Goal: Task Accomplishment & Management: Manage account settings

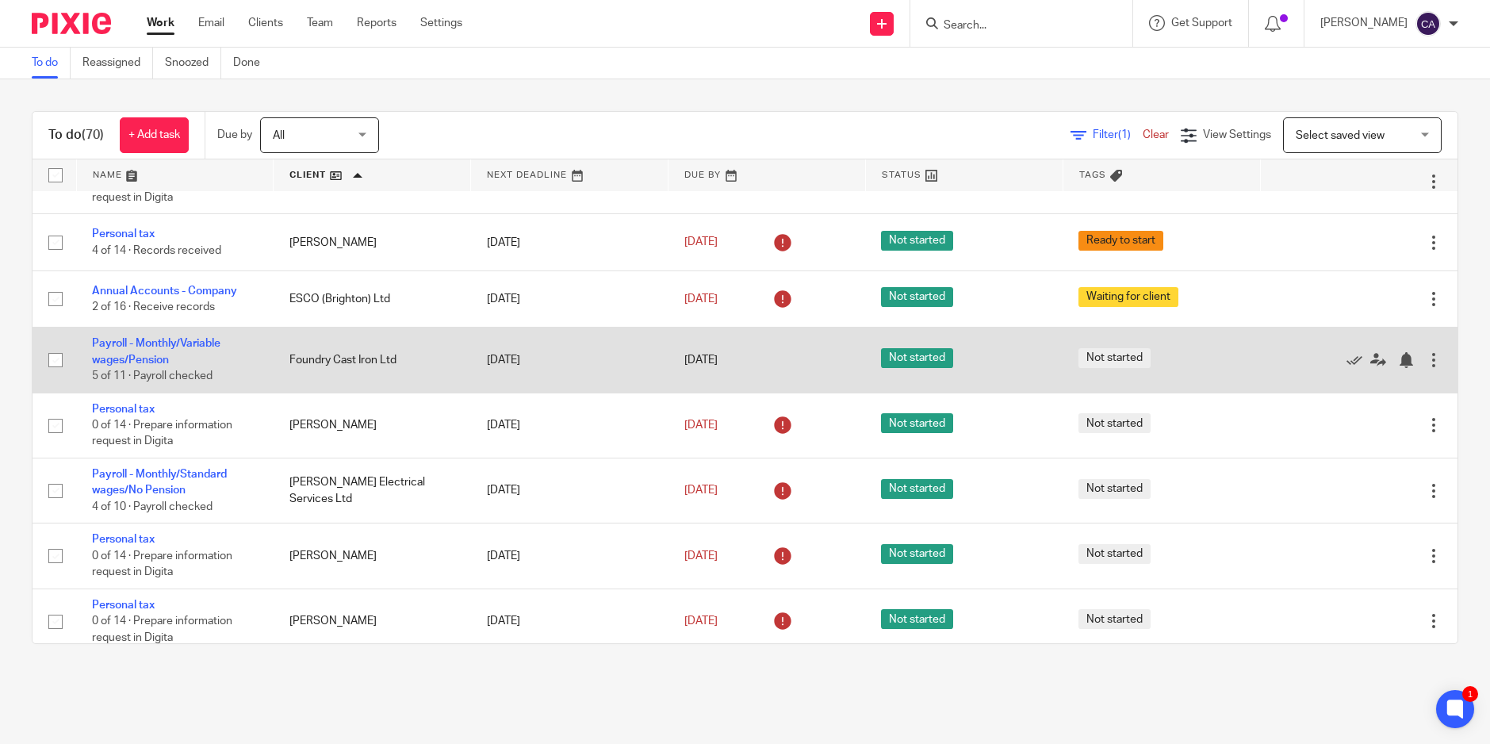
scroll to position [846, 0]
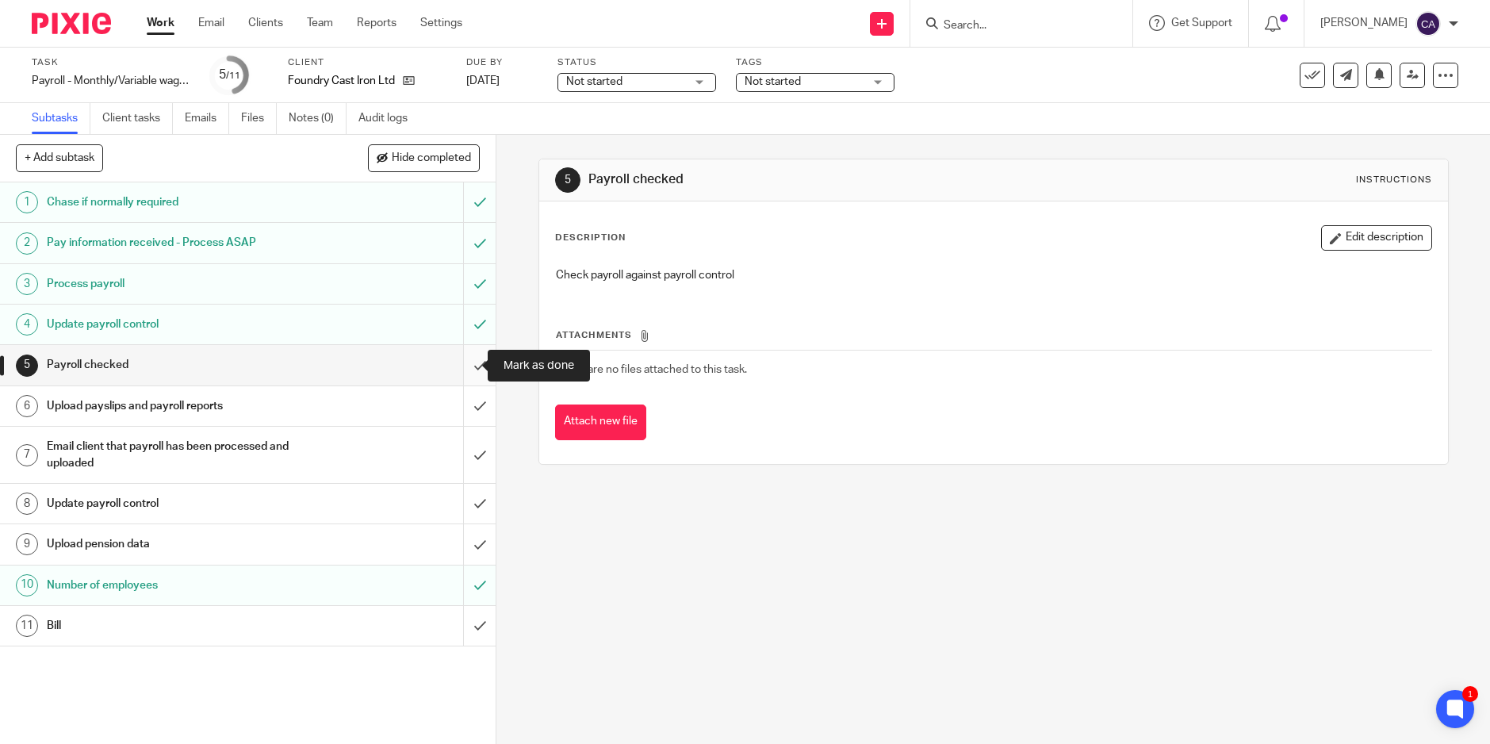
click at [461, 373] on input "submit" at bounding box center [248, 365] width 496 height 40
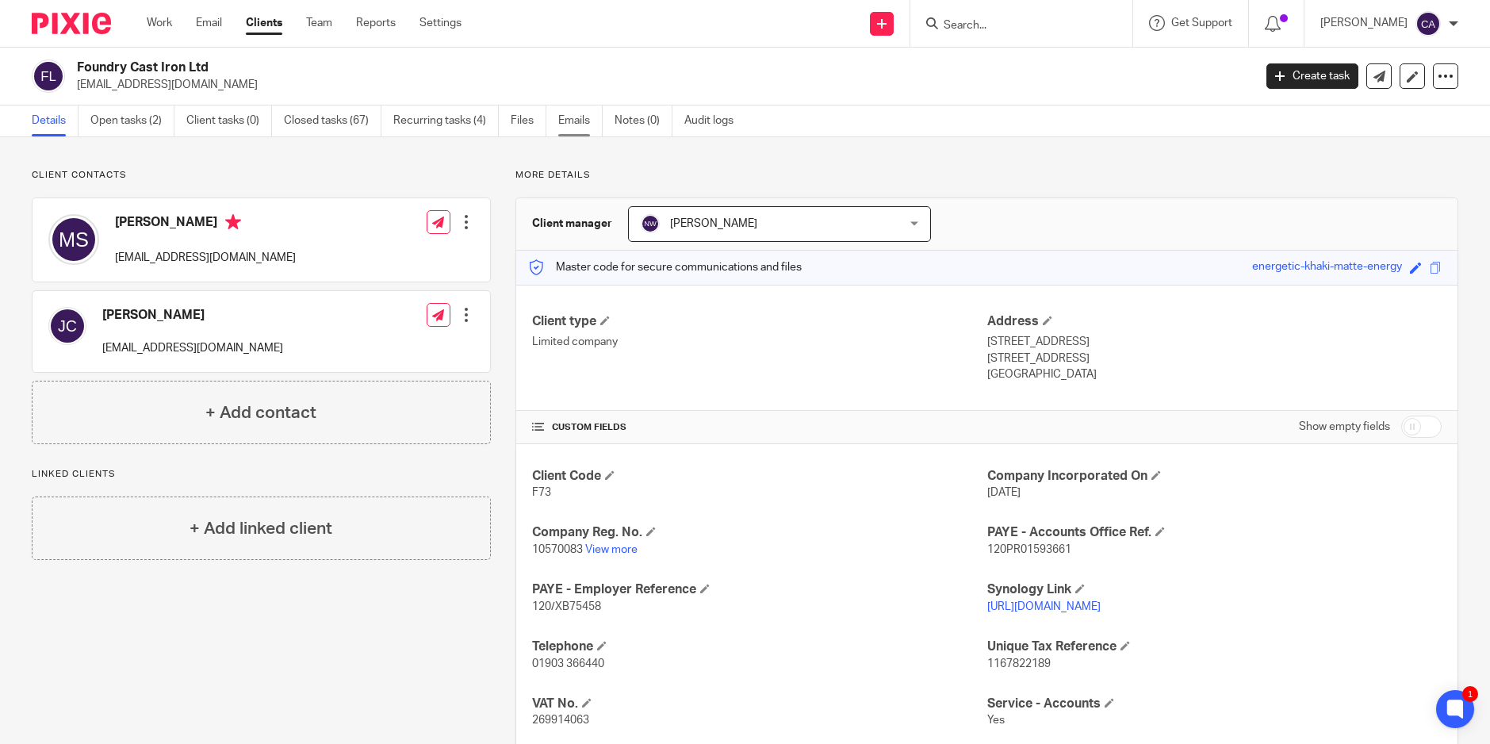
click at [569, 128] on link "Emails" at bounding box center [580, 120] width 44 height 31
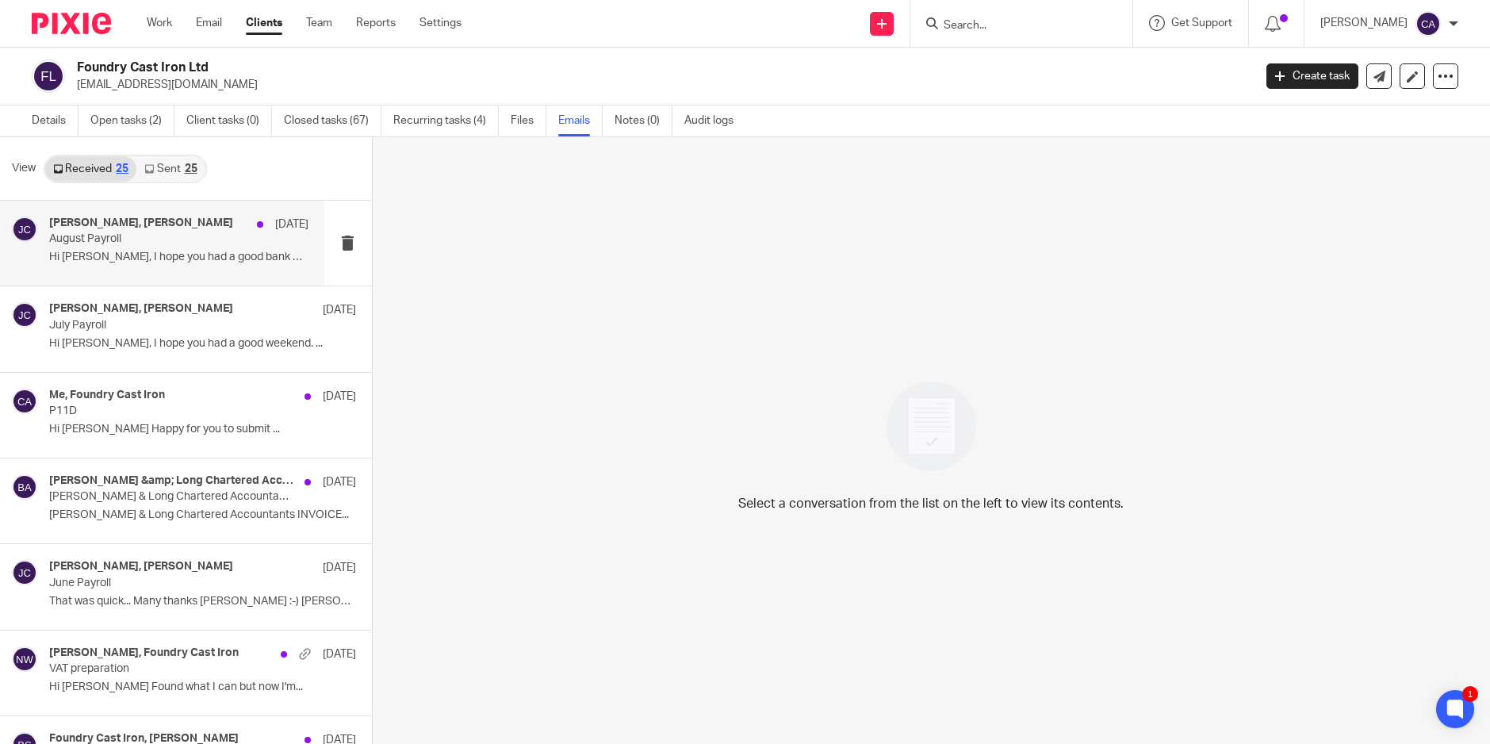
click at [170, 247] on div "Zoe Payne, Jane Coleman 23 Aug August Payroll Hi Zoe, I hope you had a good ban…" at bounding box center [178, 242] width 259 height 53
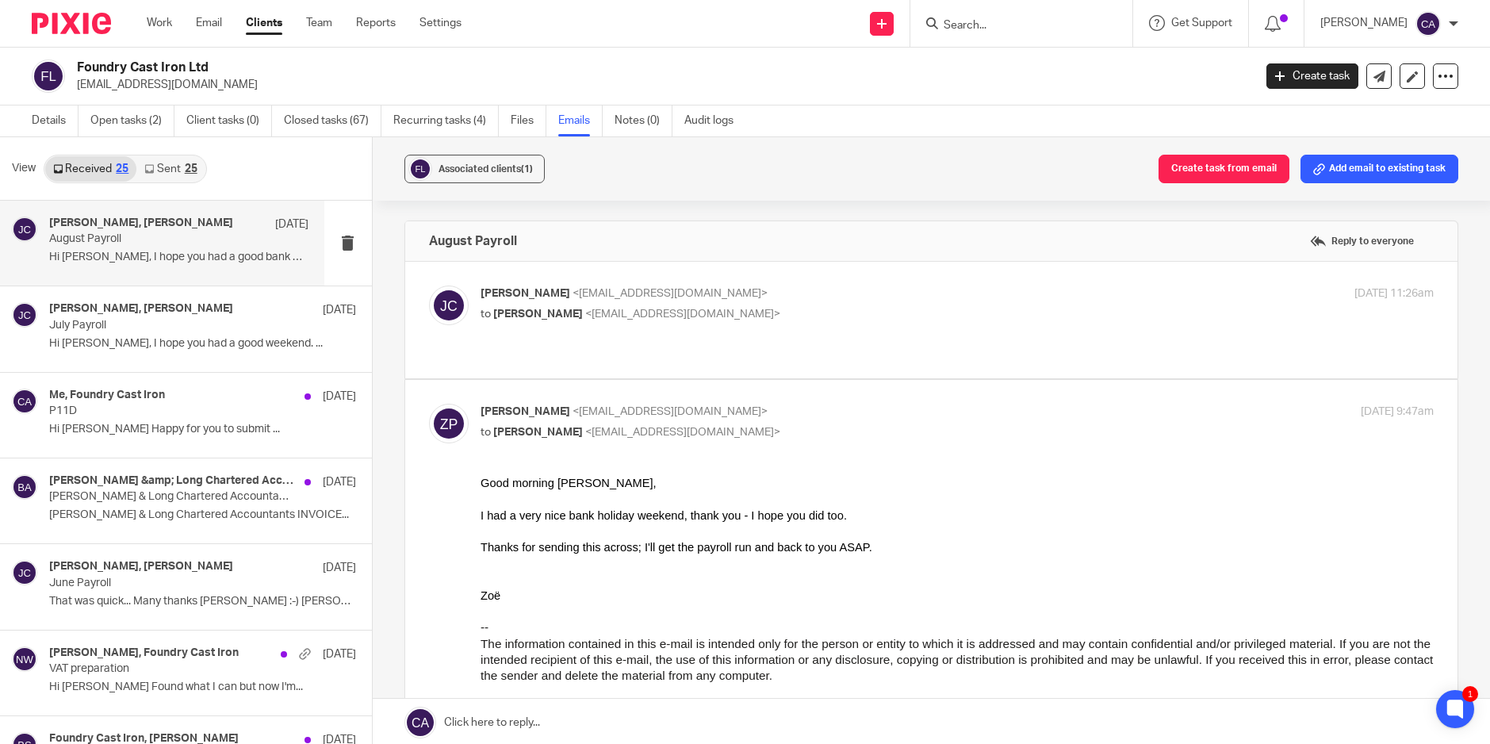
click at [764, 335] on div "Jane Coleman <janefoundrycastiron@gmail.com> to Zoe Payne <zoe@boldenandlong.co…" at bounding box center [931, 319] width 1004 height 69
click at [764, 337] on div "Jane Coleman <janefoundrycastiron@gmail.com> to Zoe Payne <zoe@boldenandlong.co…" at bounding box center [931, 319] width 1004 height 69
click at [764, 350] on label at bounding box center [931, 320] width 1052 height 117
click at [429, 285] on input "checkbox" at bounding box center [428, 285] width 1 height 1
checkbox input "true"
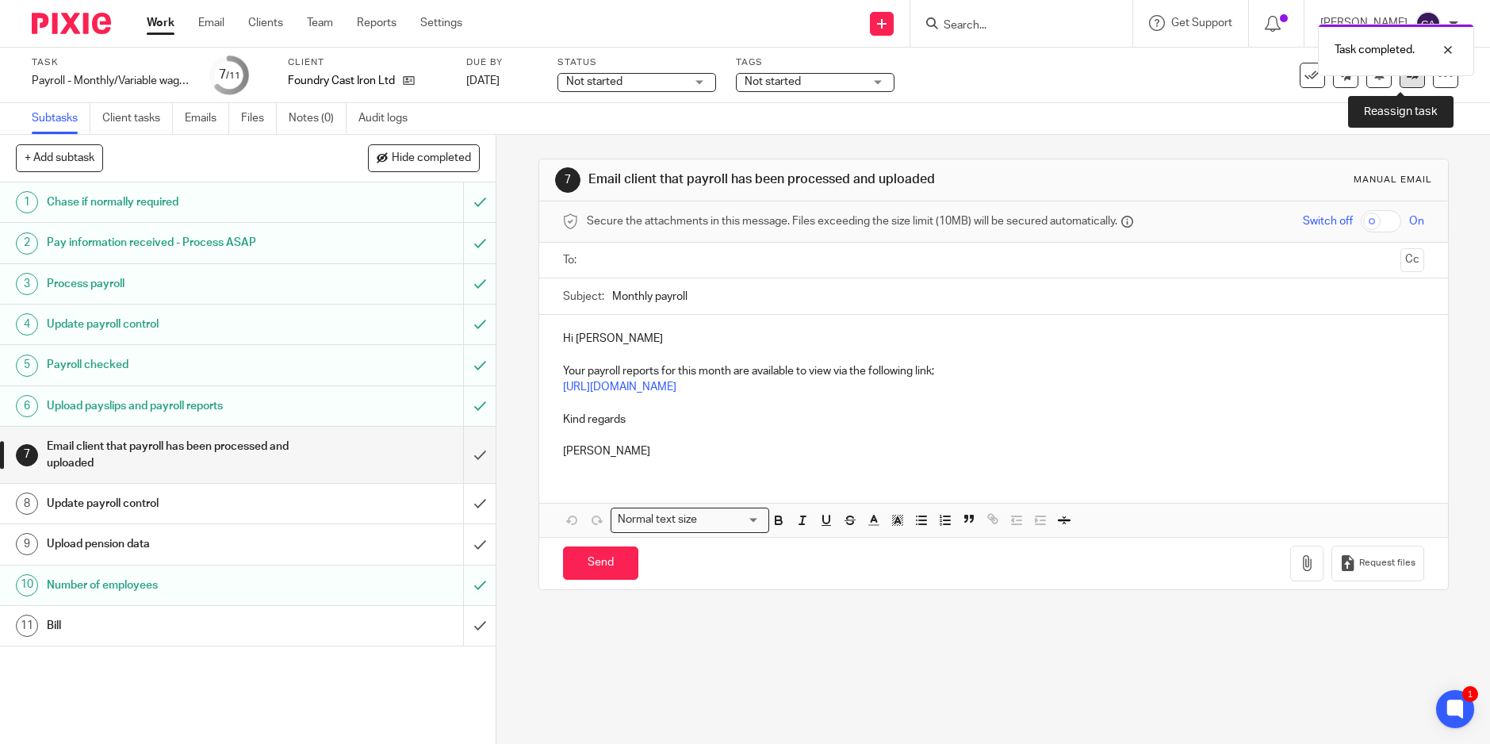
click at [1399, 87] on link at bounding box center [1411, 75] width 25 height 25
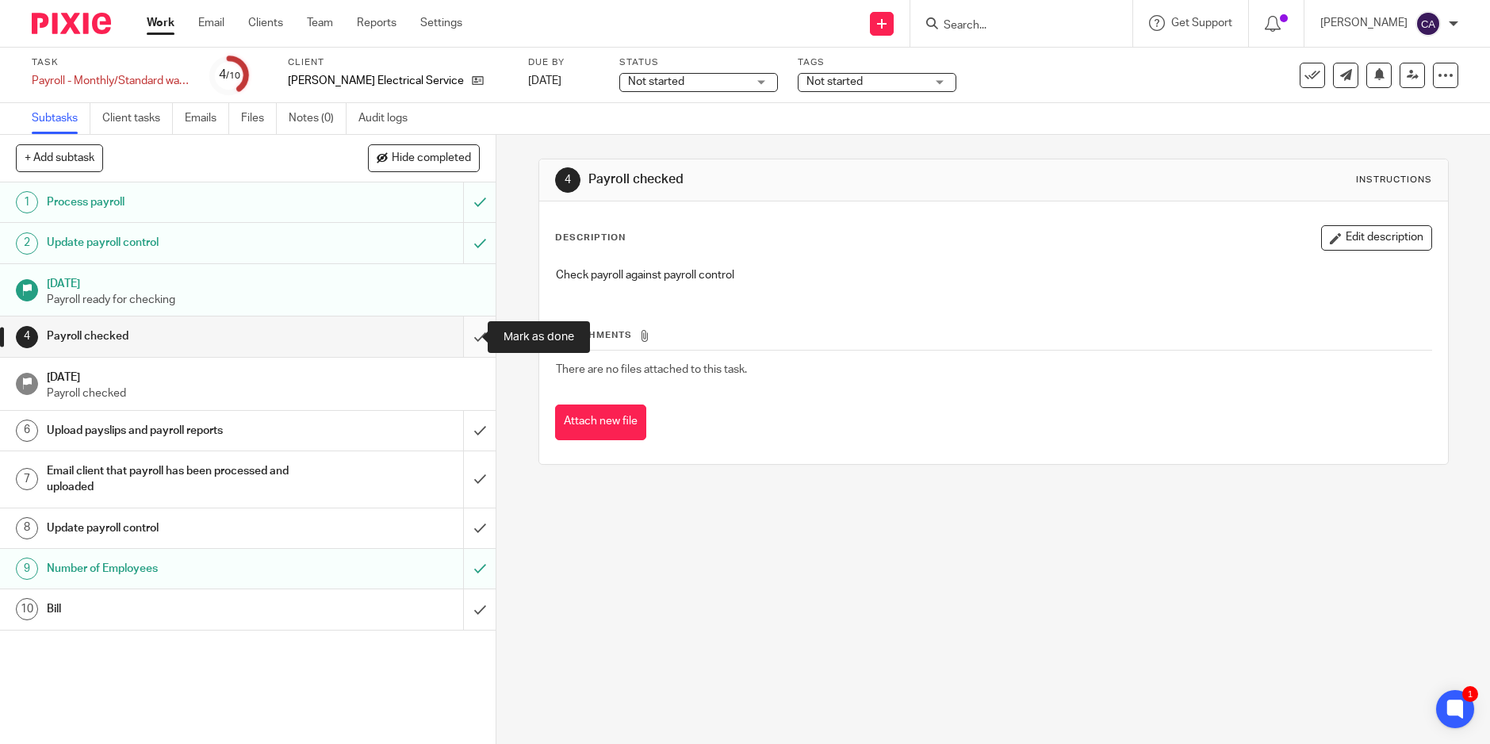
click at [466, 334] on input "submit" at bounding box center [248, 336] width 496 height 40
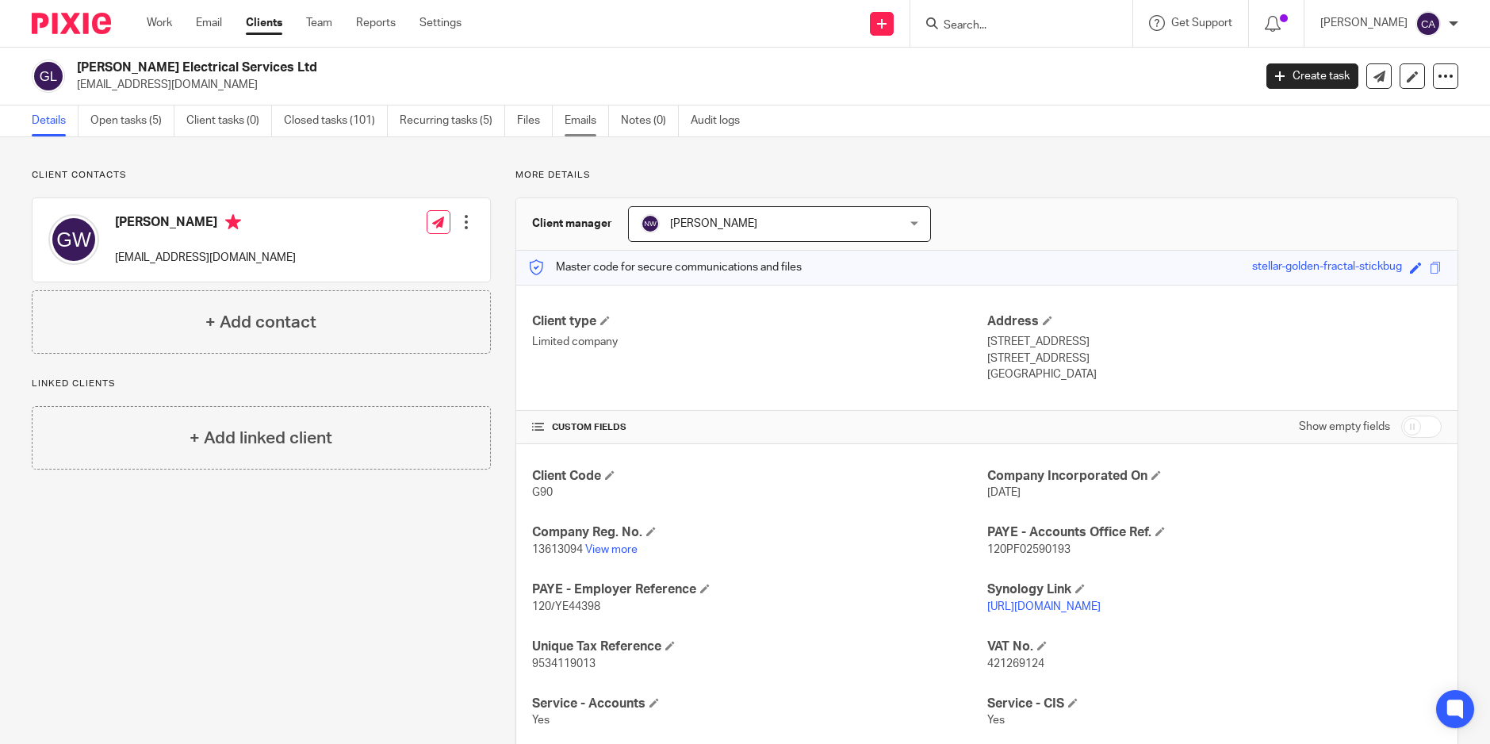
click at [585, 116] on link "Emails" at bounding box center [586, 120] width 44 height 31
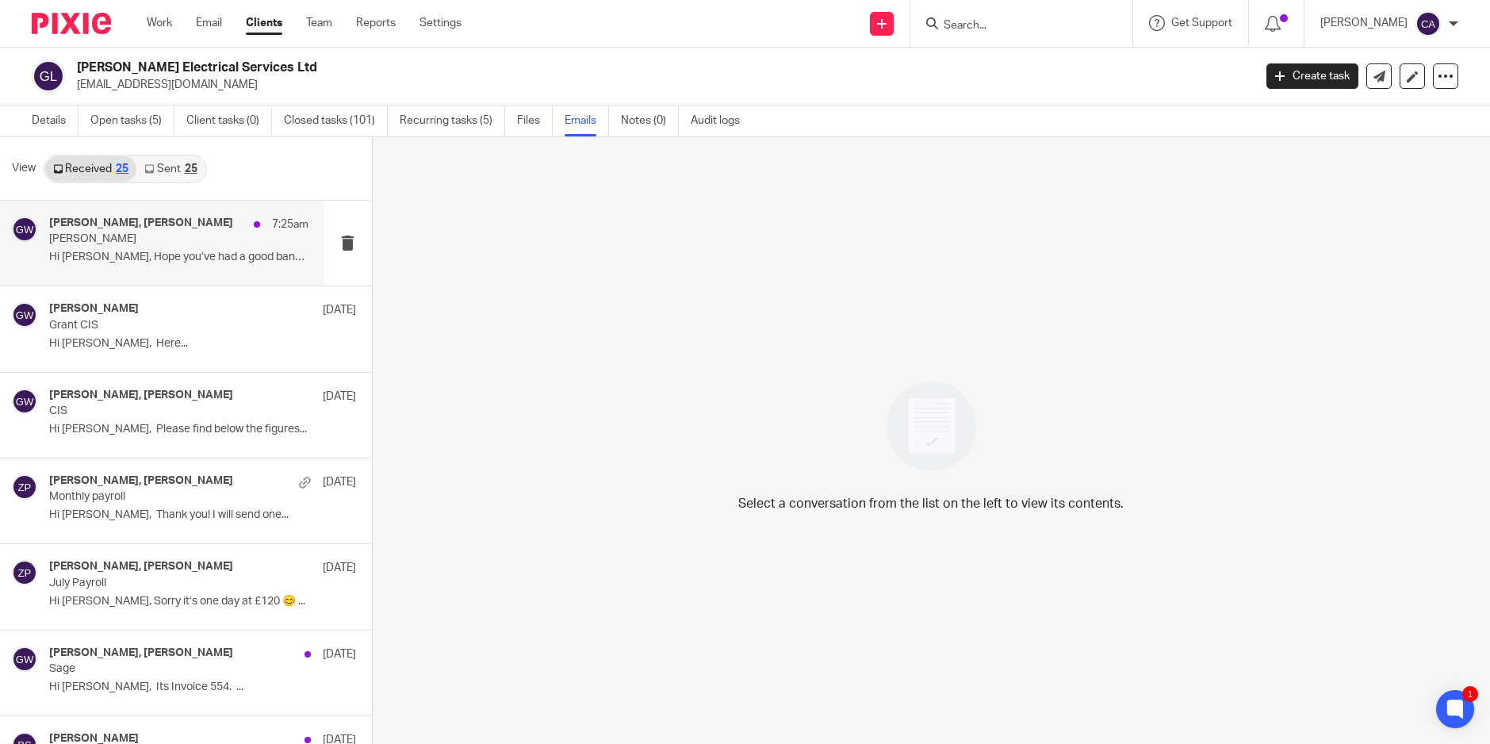
click at [244, 269] on div "[PERSON_NAME], [PERSON_NAME] 7:25am [PERSON_NAME] Hi [PERSON_NAME], Hope you’ve…" at bounding box center [178, 242] width 259 height 53
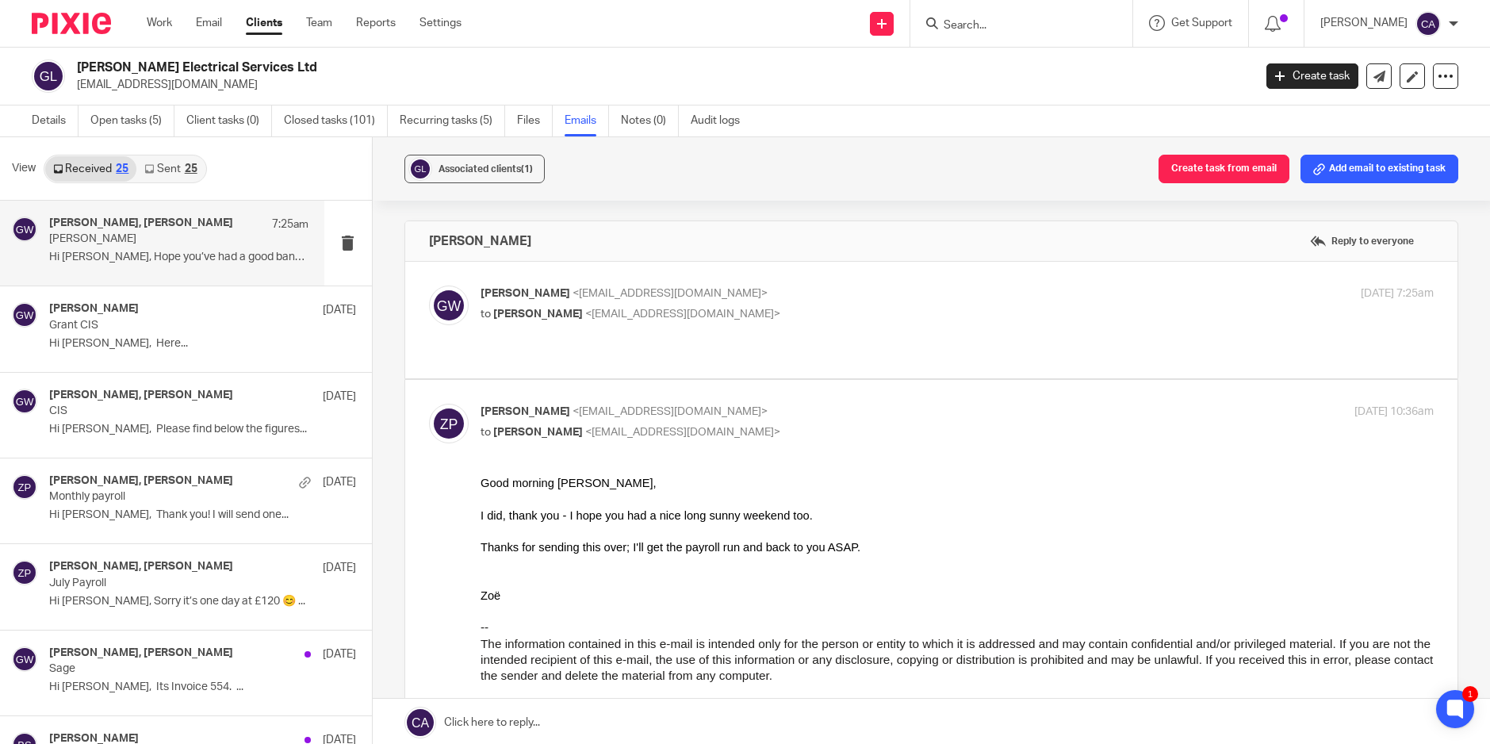
click at [729, 323] on div "[PERSON_NAME] <[EMAIL_ADDRESS][DOMAIN_NAME]> to [PERSON_NAME] <[EMAIL_ADDRESS][…" at bounding box center [956, 305] width 953 height 40
checkbox input "true"
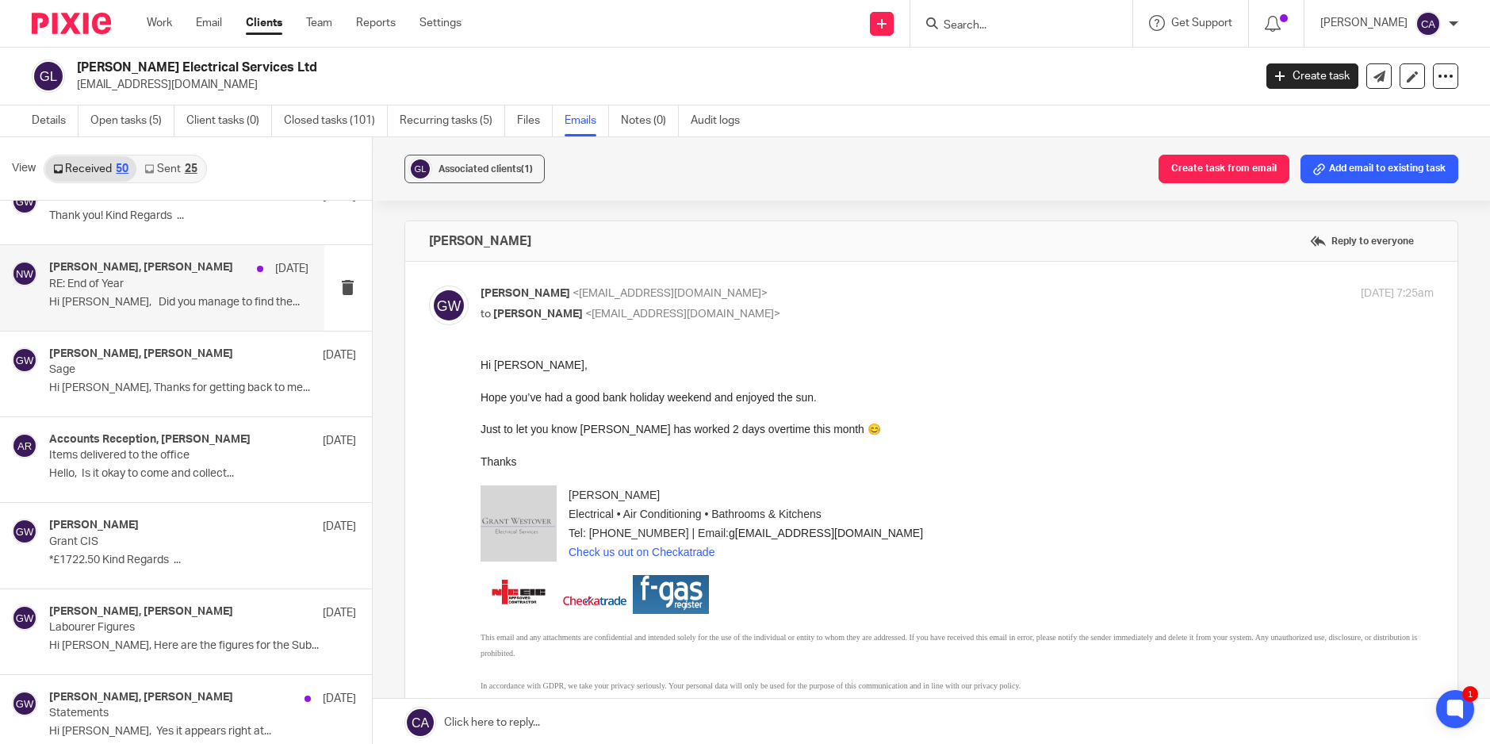
scroll to position [2697, 0]
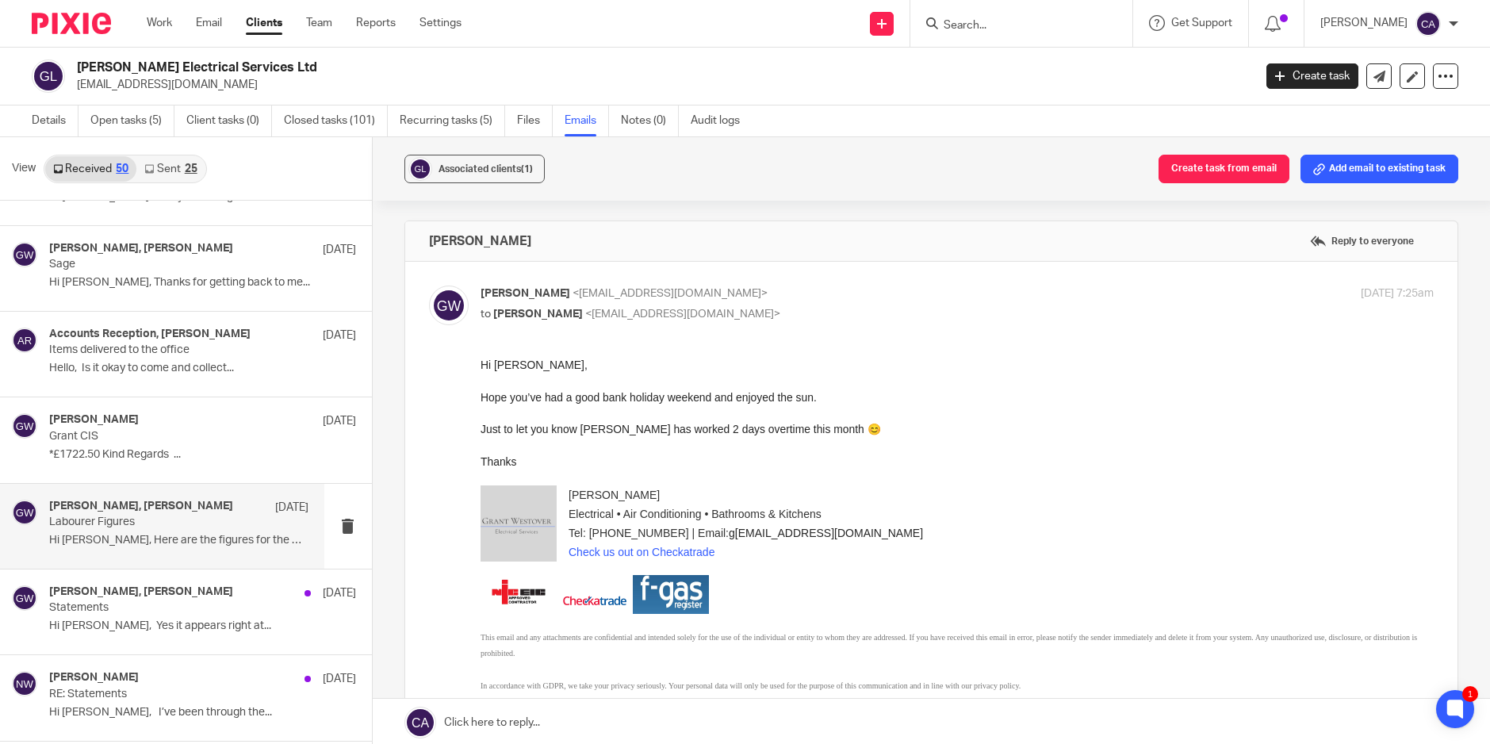
click at [232, 542] on p "Hi Zoe, Here are the figures for the Sub..." at bounding box center [178, 540] width 259 height 13
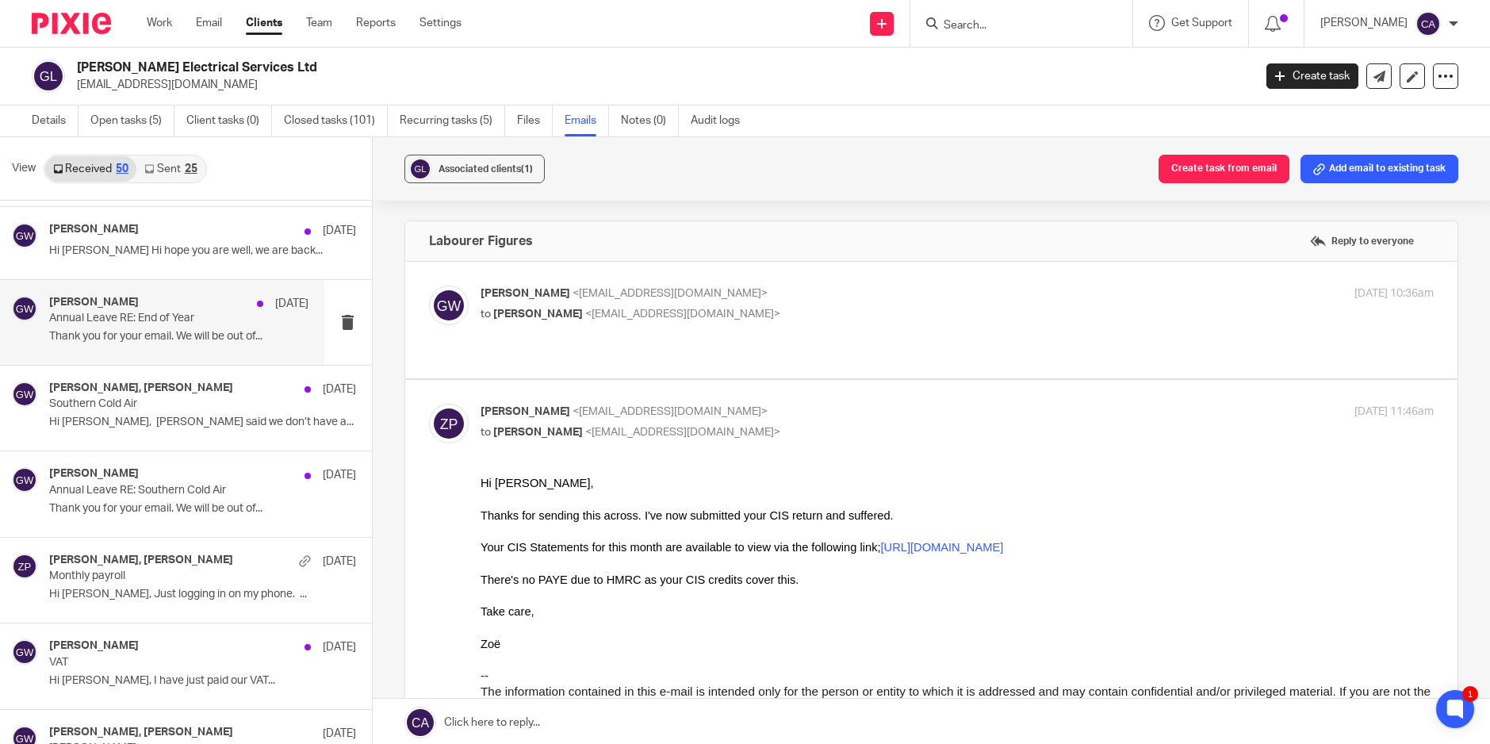
scroll to position [3438, 0]
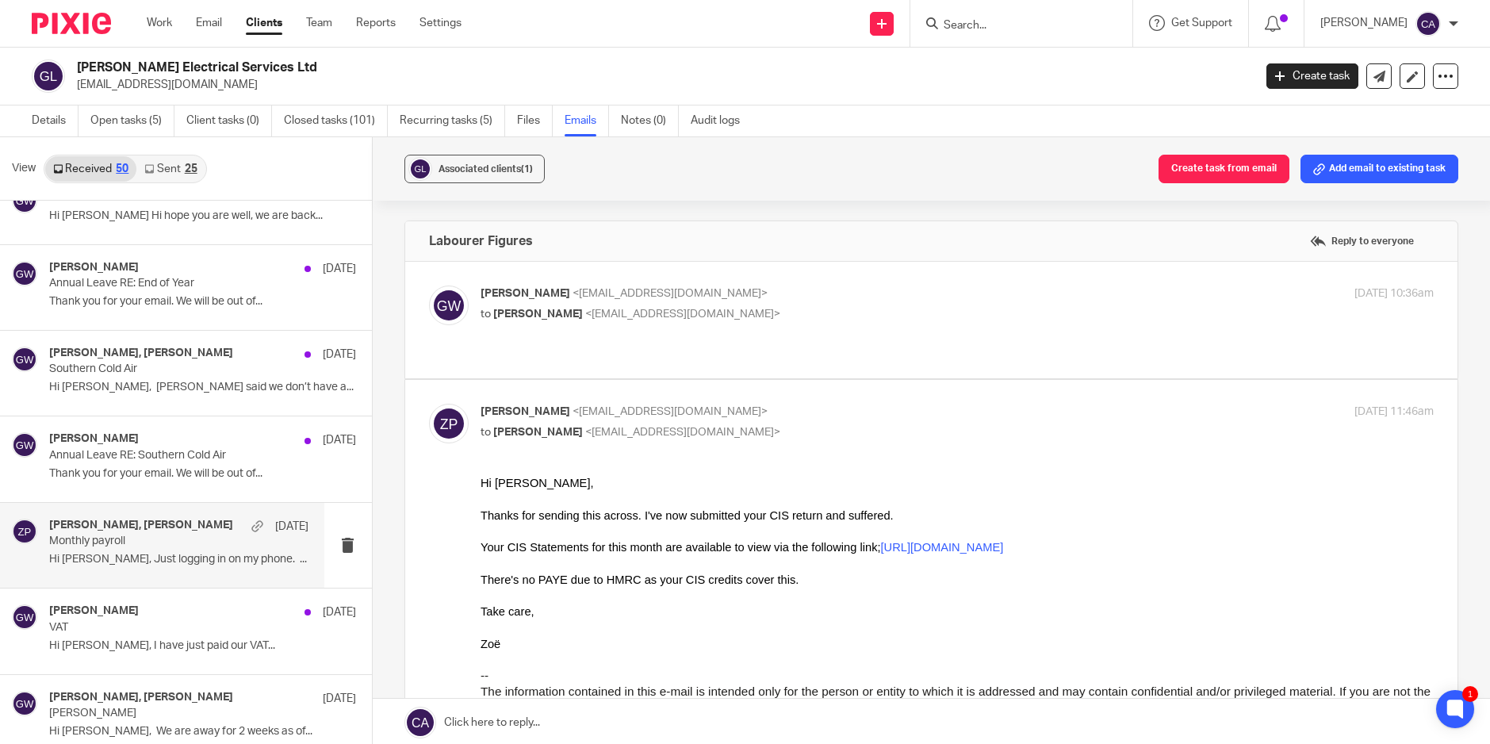
click at [195, 553] on p "Hi Zoe, Just logging in on my phone. ..." at bounding box center [178, 559] width 259 height 13
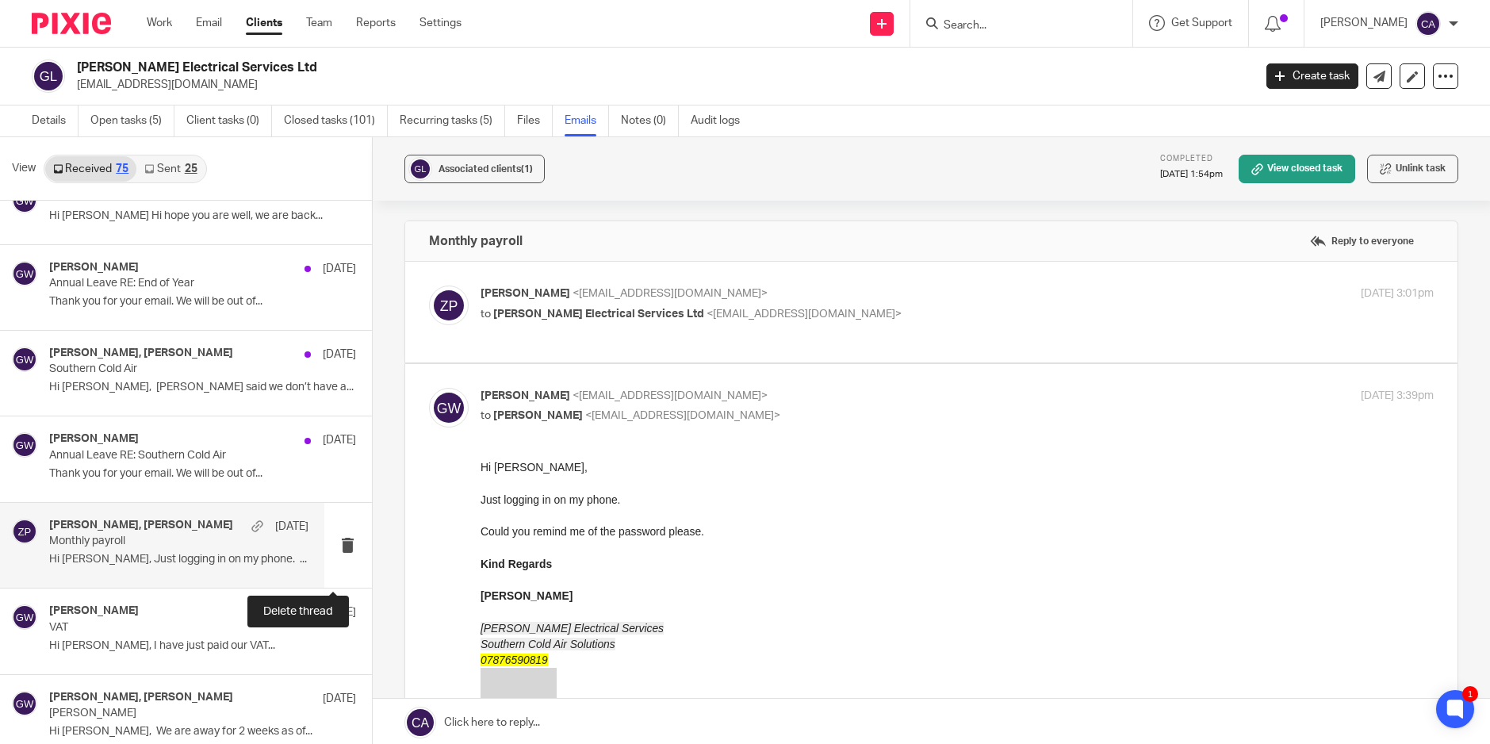
scroll to position [0, 0]
click at [733, 345] on label at bounding box center [931, 312] width 1052 height 101
click at [429, 285] on input "checkbox" at bounding box center [428, 285] width 1 height 1
checkbox input "true"
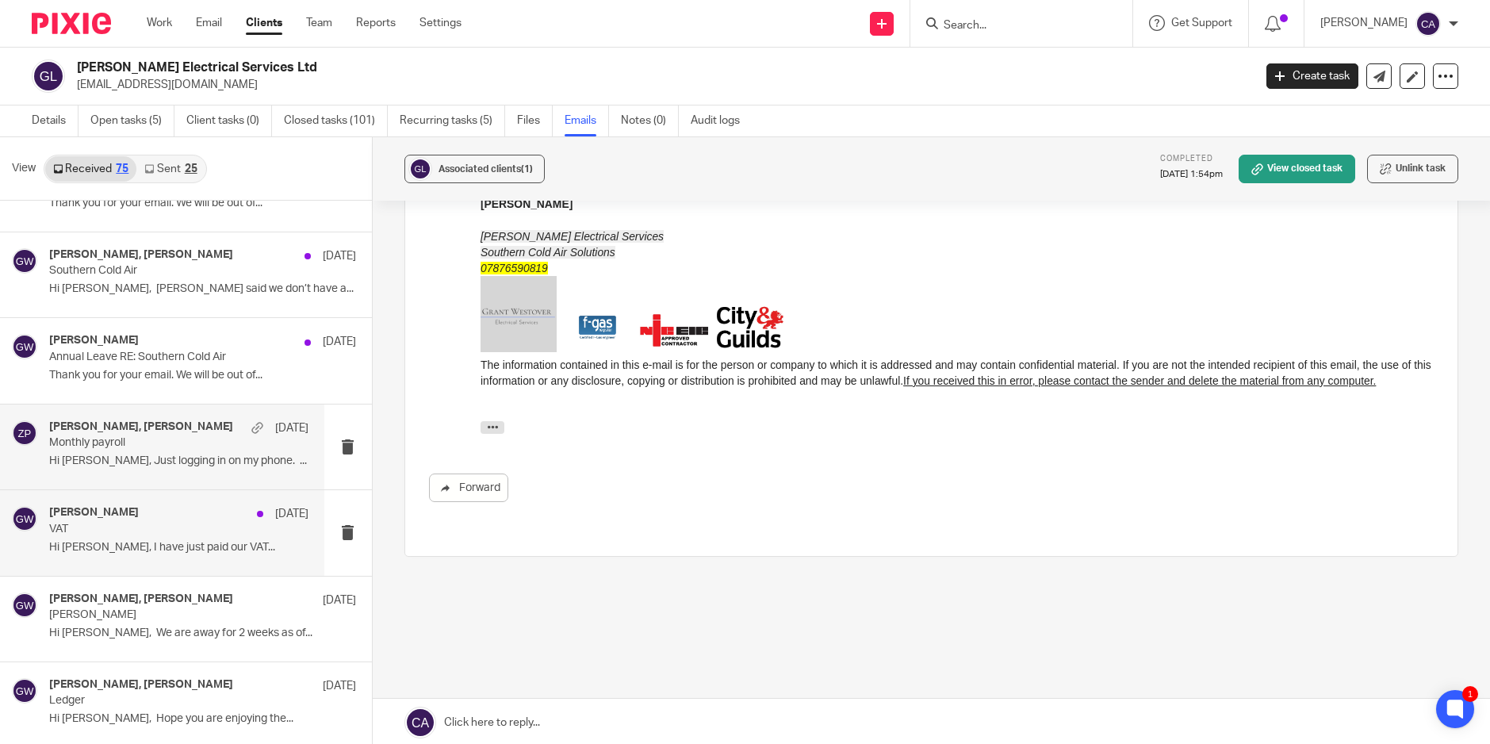
scroll to position [3543, 0]
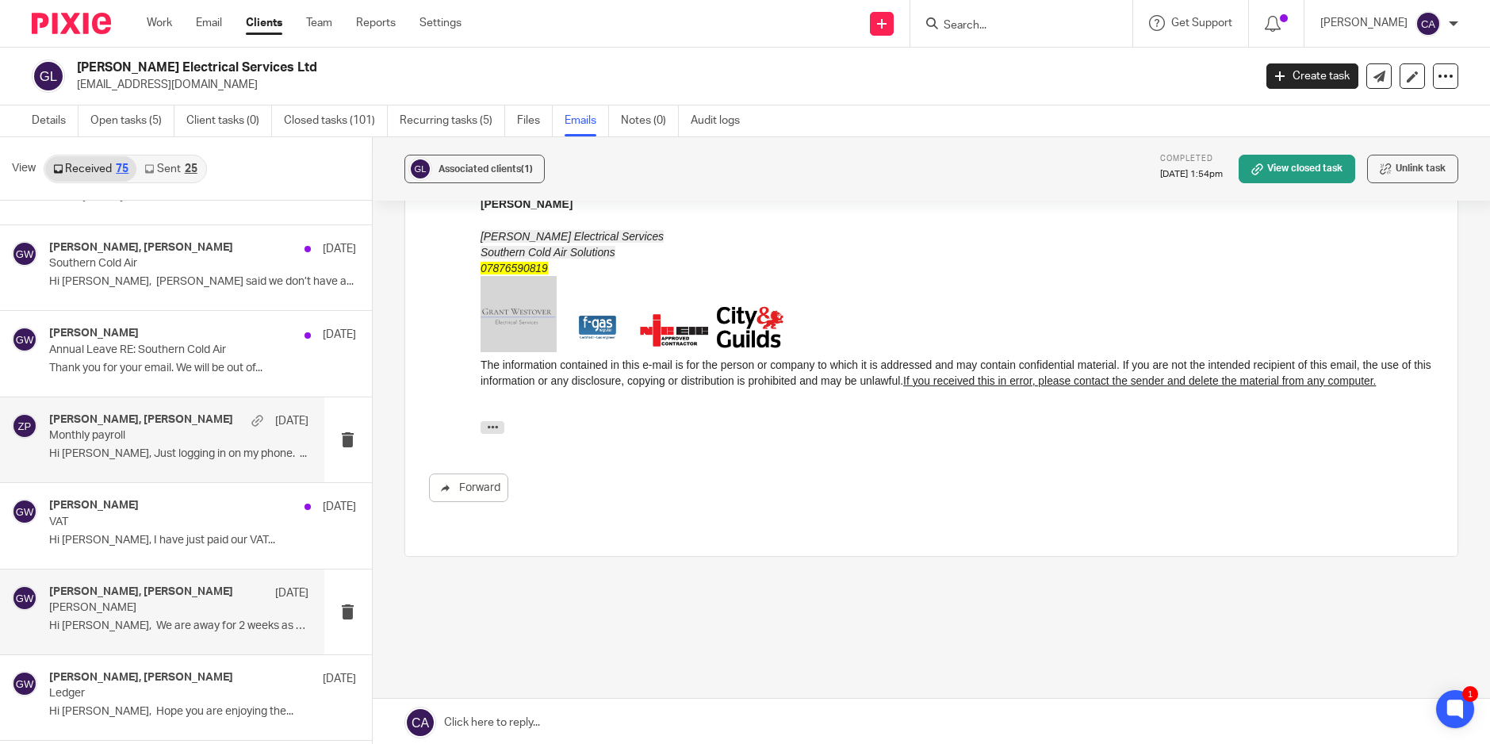
click at [186, 621] on p "Hi Zoe, We are away for 2 weeks as of..." at bounding box center [178, 625] width 259 height 13
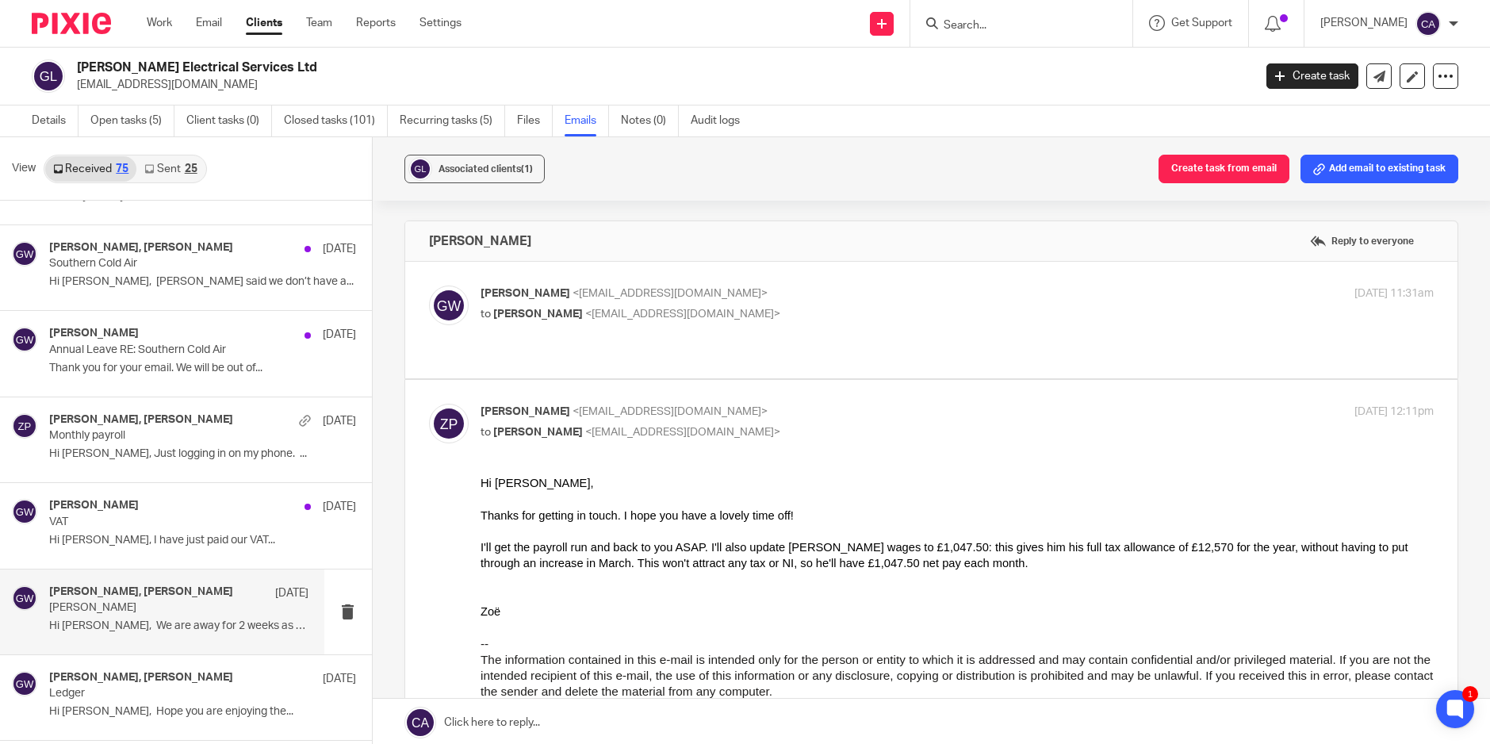
scroll to position [0, 0]
click at [639, 346] on label at bounding box center [931, 320] width 1052 height 117
click at [429, 285] on input "checkbox" at bounding box center [428, 285] width 1 height 1
checkbox input "true"
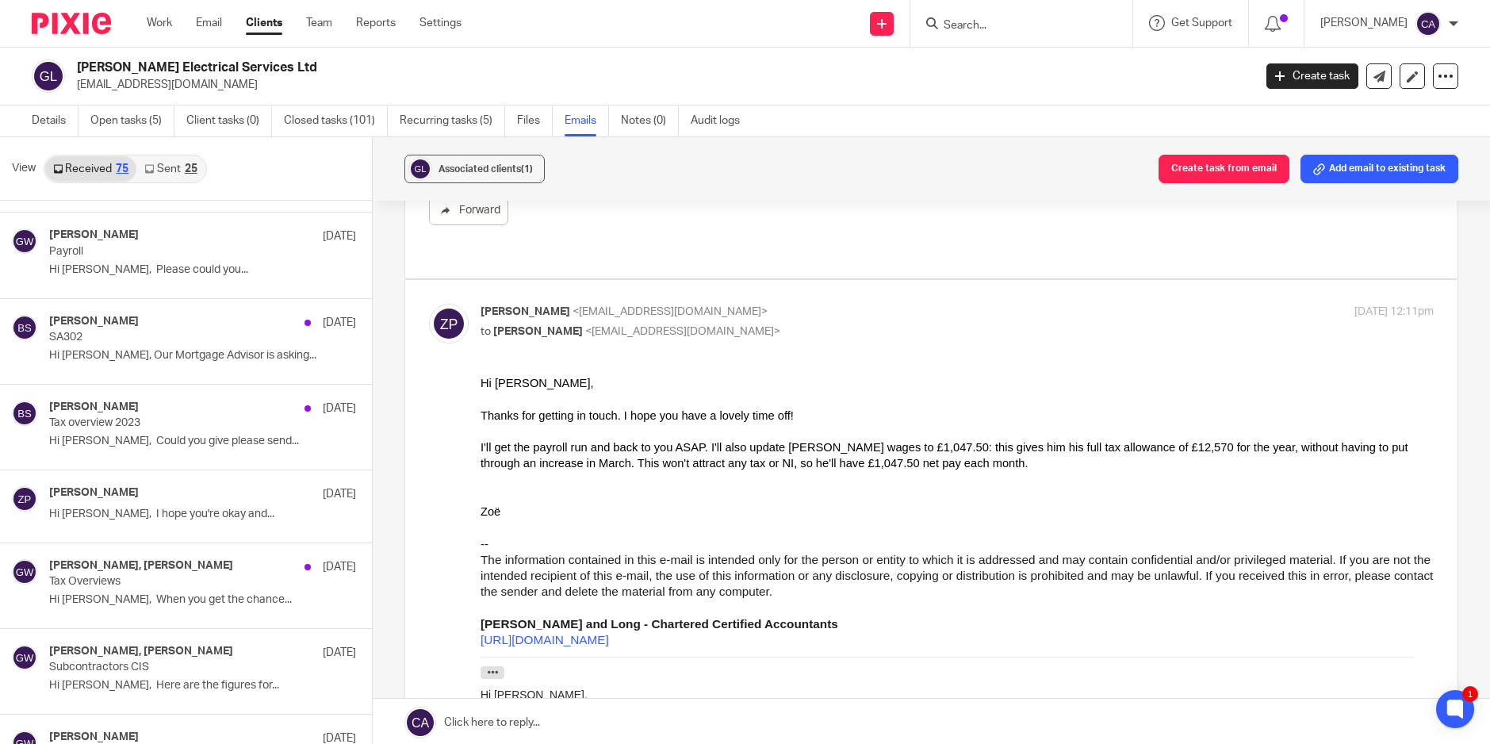
scroll to position [1006, 0]
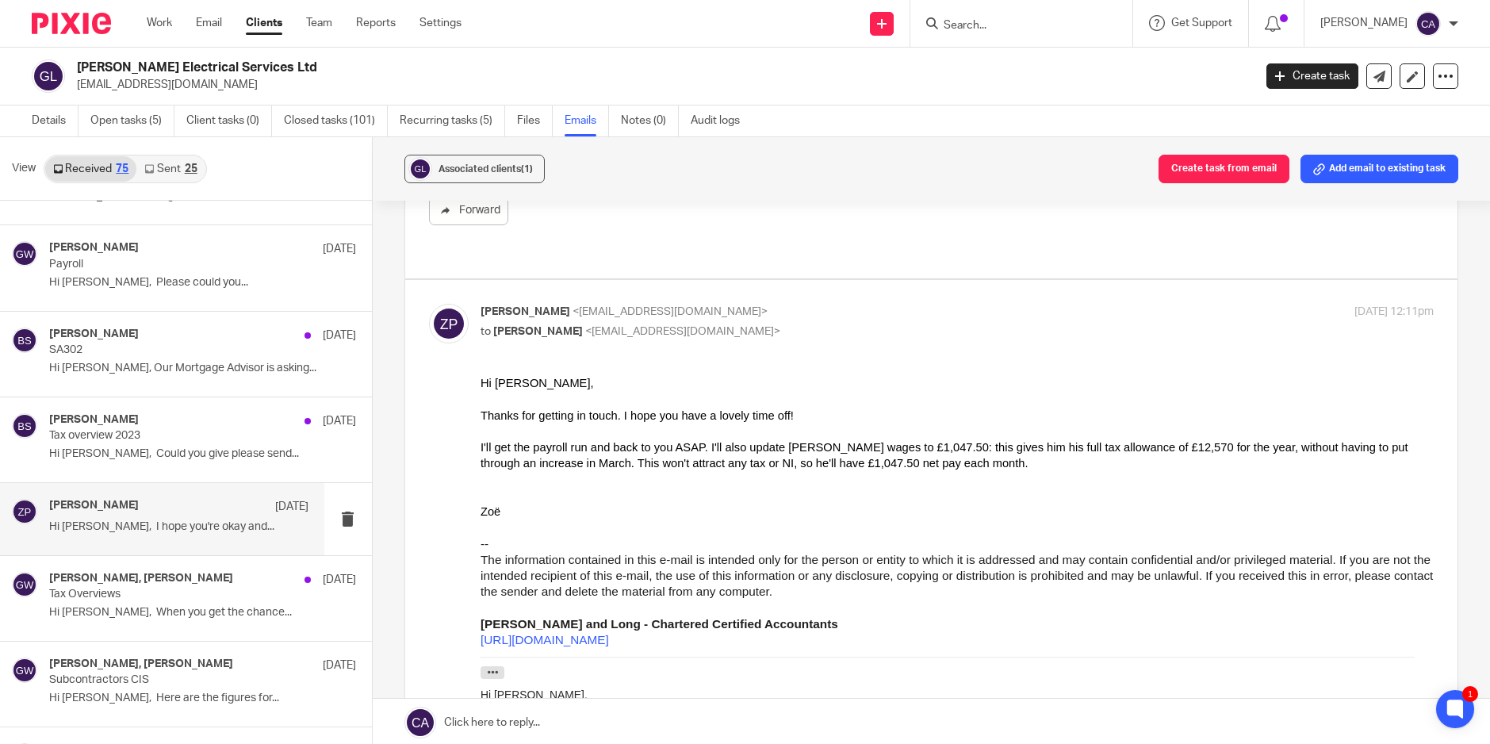
click at [185, 522] on p "Hi Zoe, I hope you're okay and..." at bounding box center [178, 526] width 259 height 13
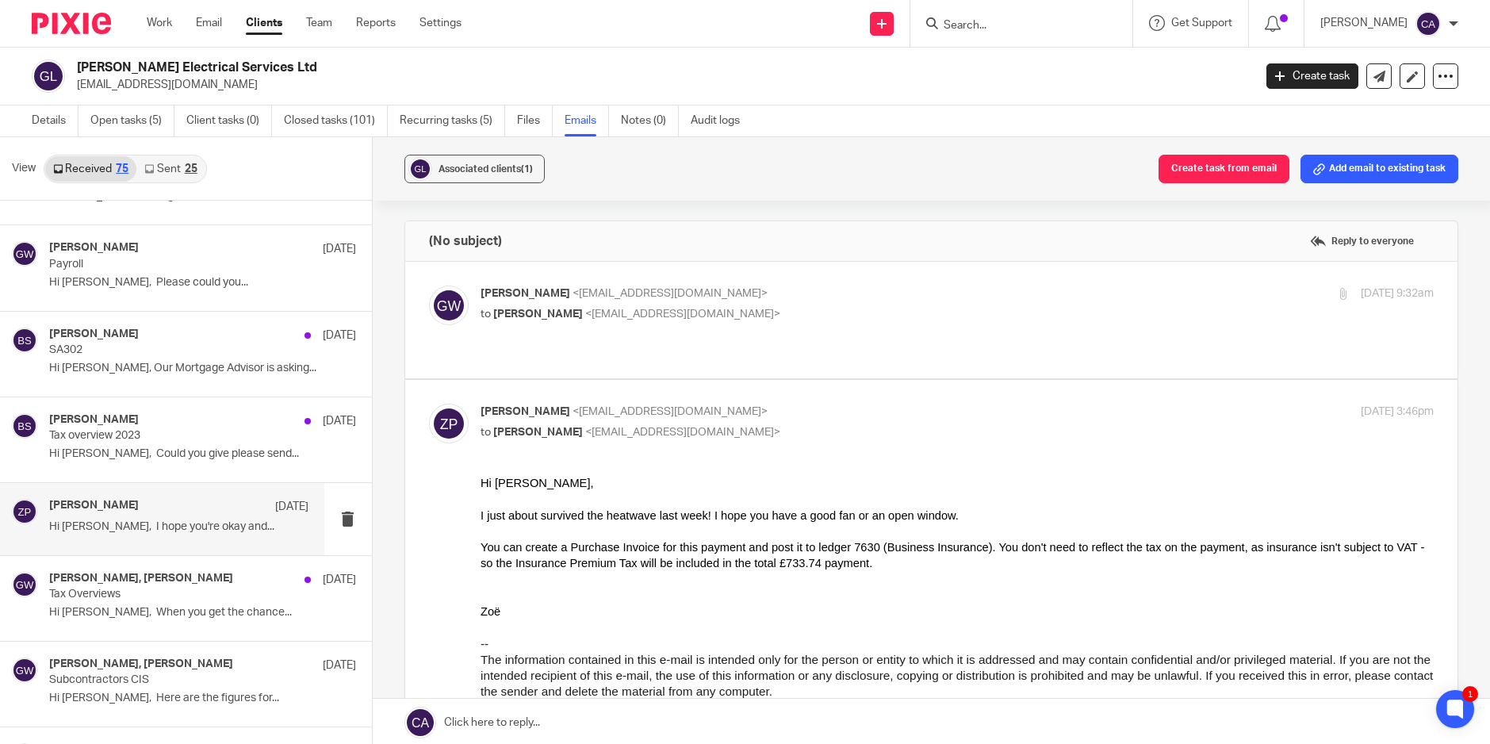
scroll to position [0, 0]
click at [654, 350] on label at bounding box center [931, 320] width 1052 height 117
click at [429, 285] on input "checkbox" at bounding box center [428, 285] width 1 height 1
checkbox input "true"
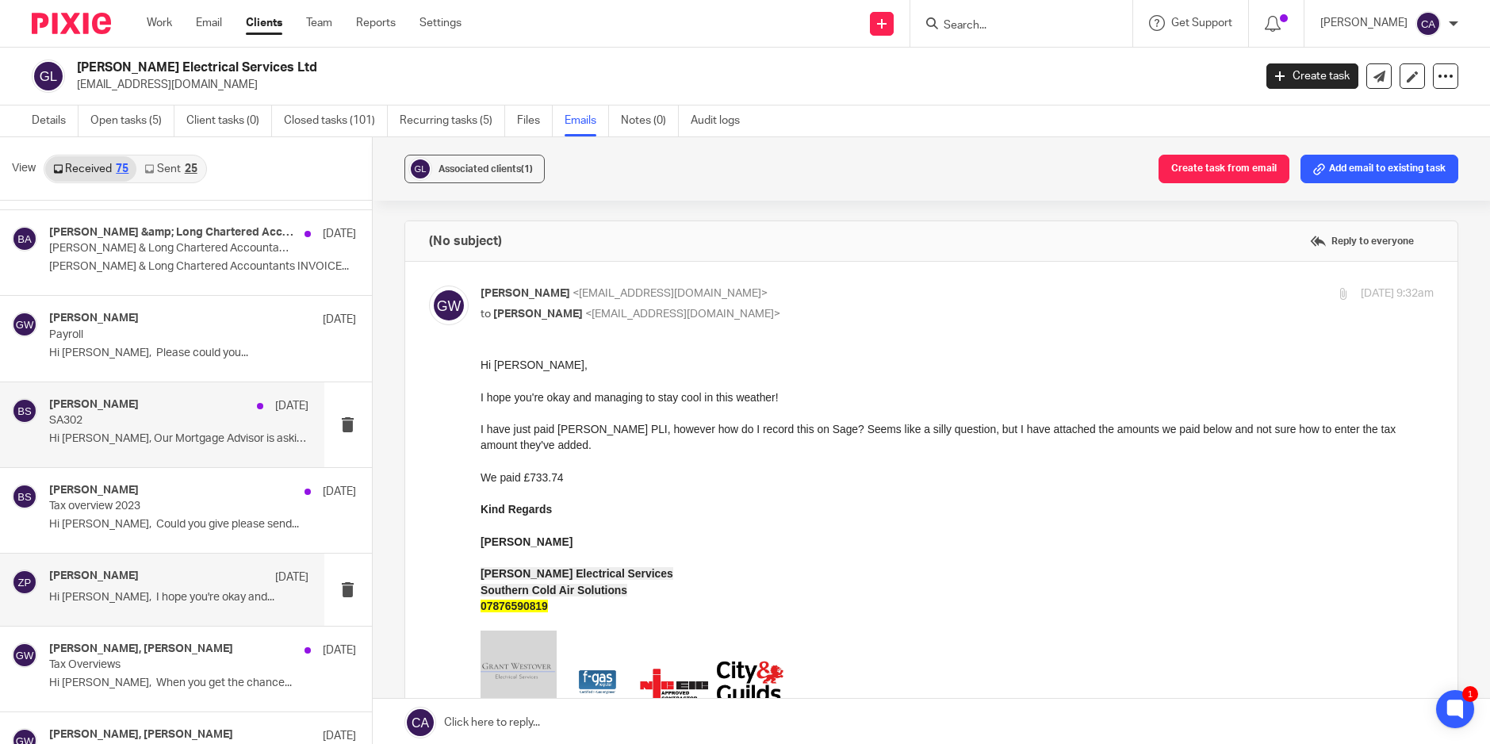
scroll to position [901, 0]
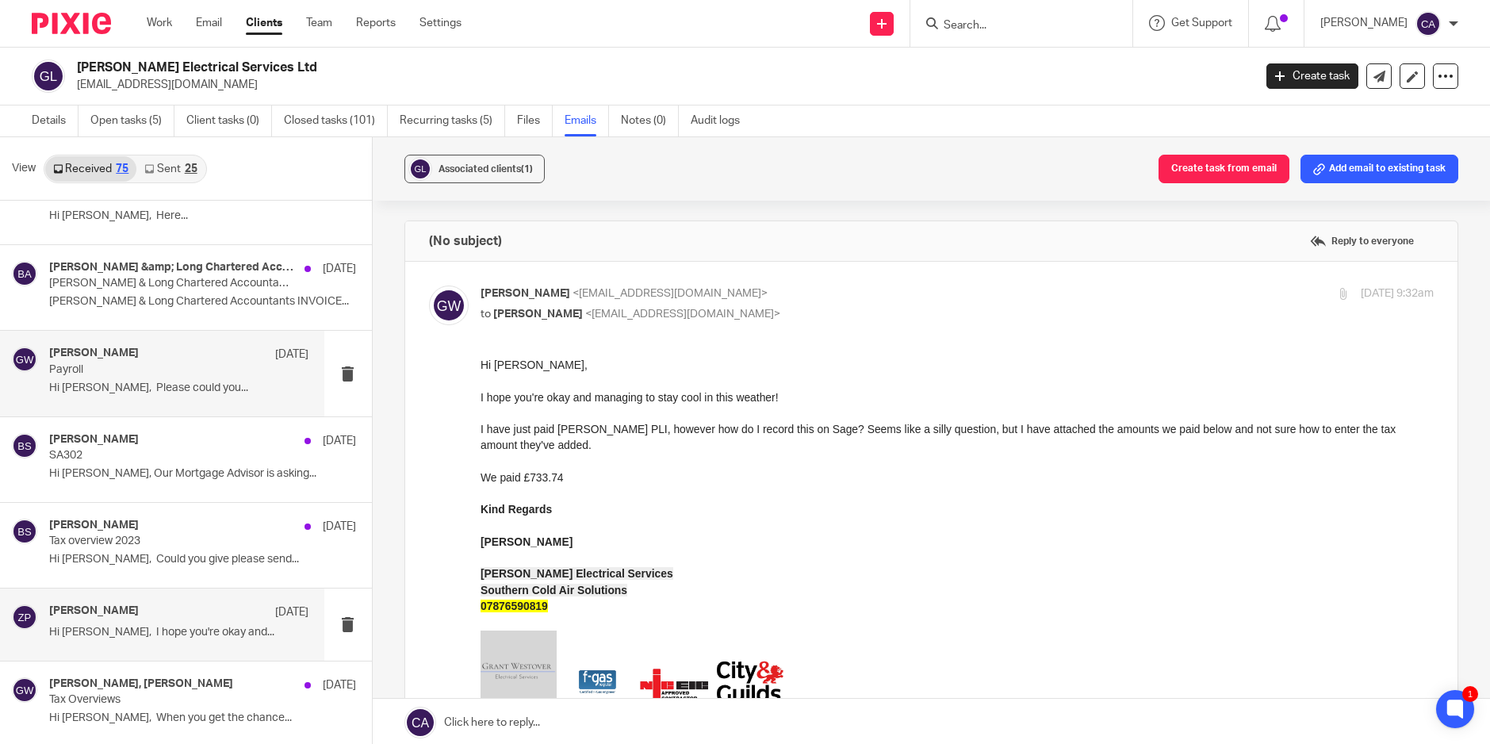
click at [103, 381] on p "Hi Zoe, Please could you..." at bounding box center [178, 387] width 259 height 13
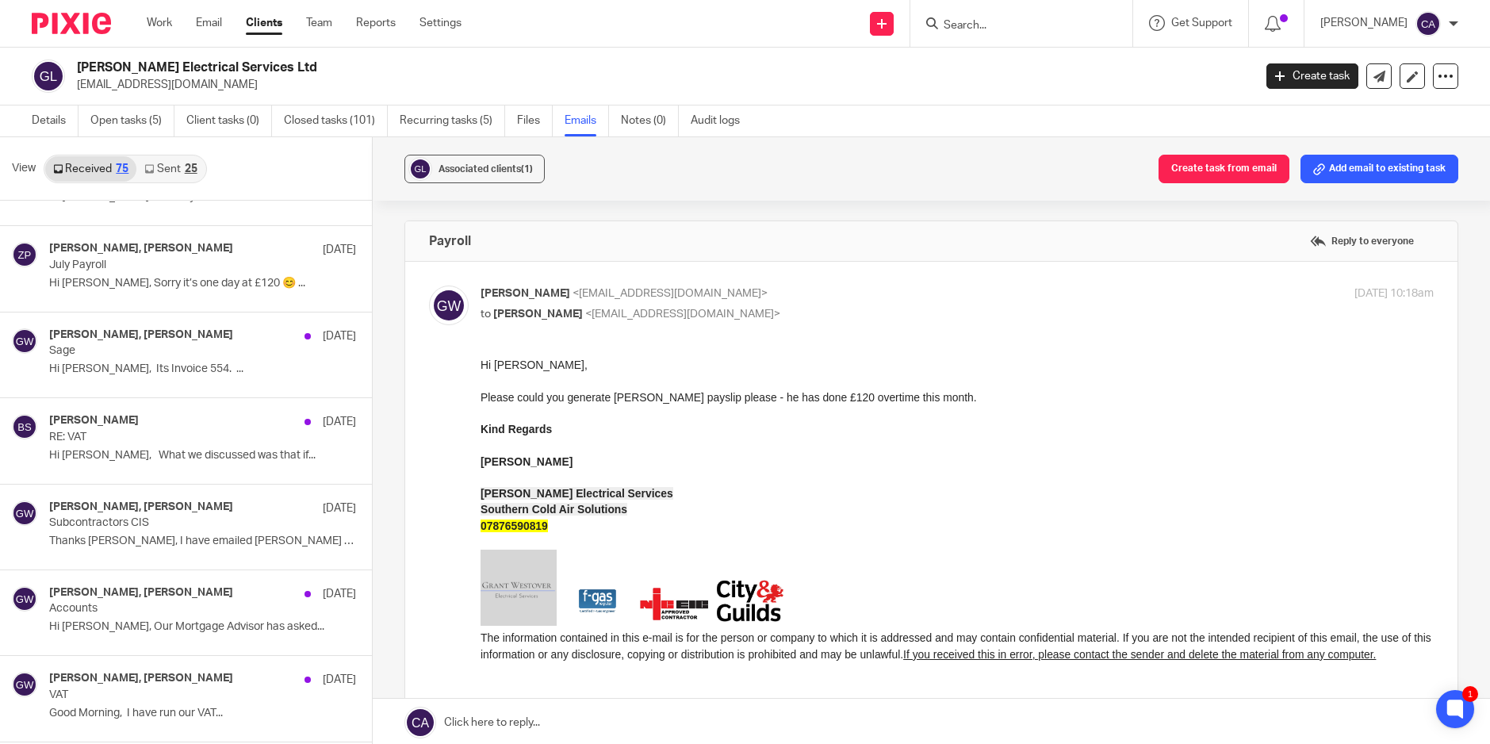
scroll to position [266, 0]
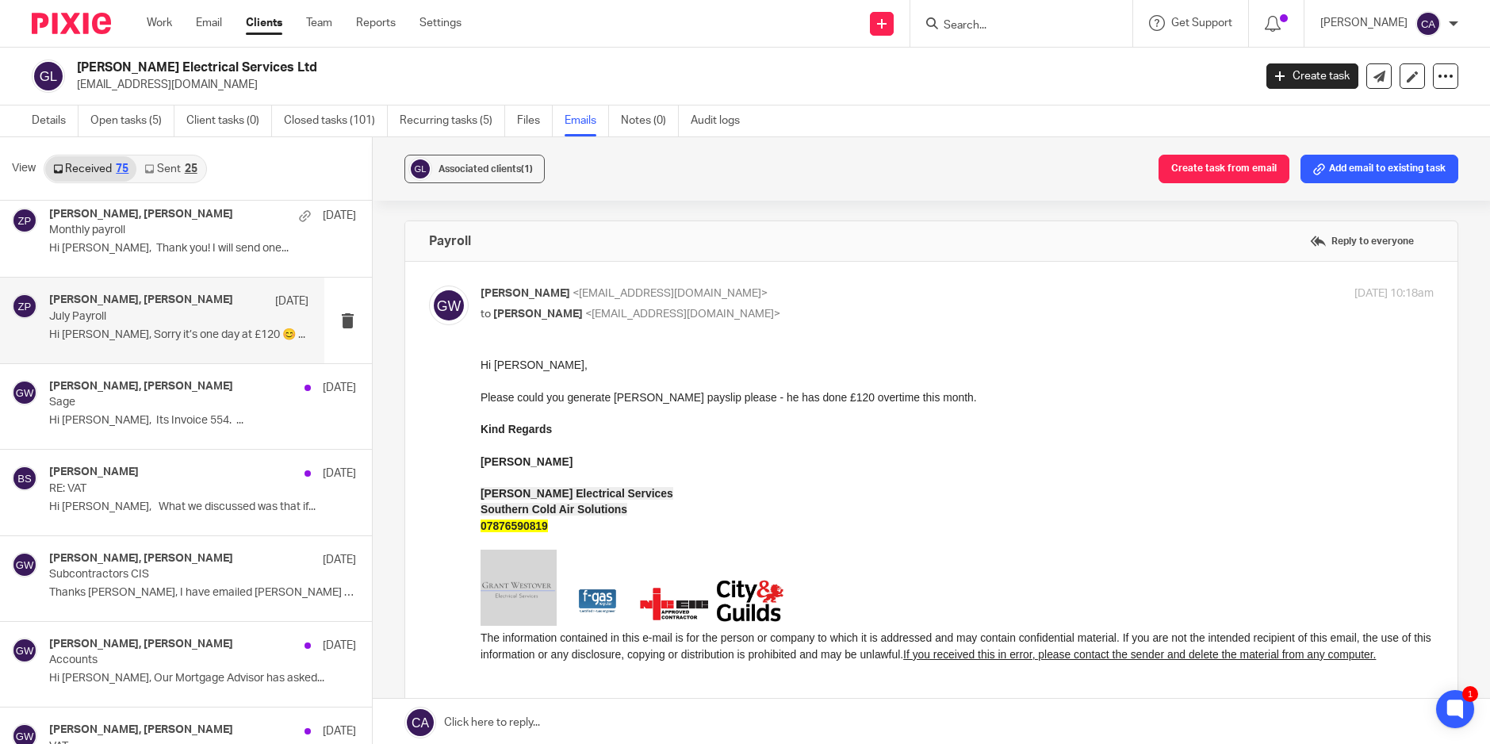
click at [206, 350] on div "grant westover, Zoe Payne 30 Jul July Payroll Hi Zoe, Sorry it’s one day at £12…" at bounding box center [162, 319] width 324 height 85
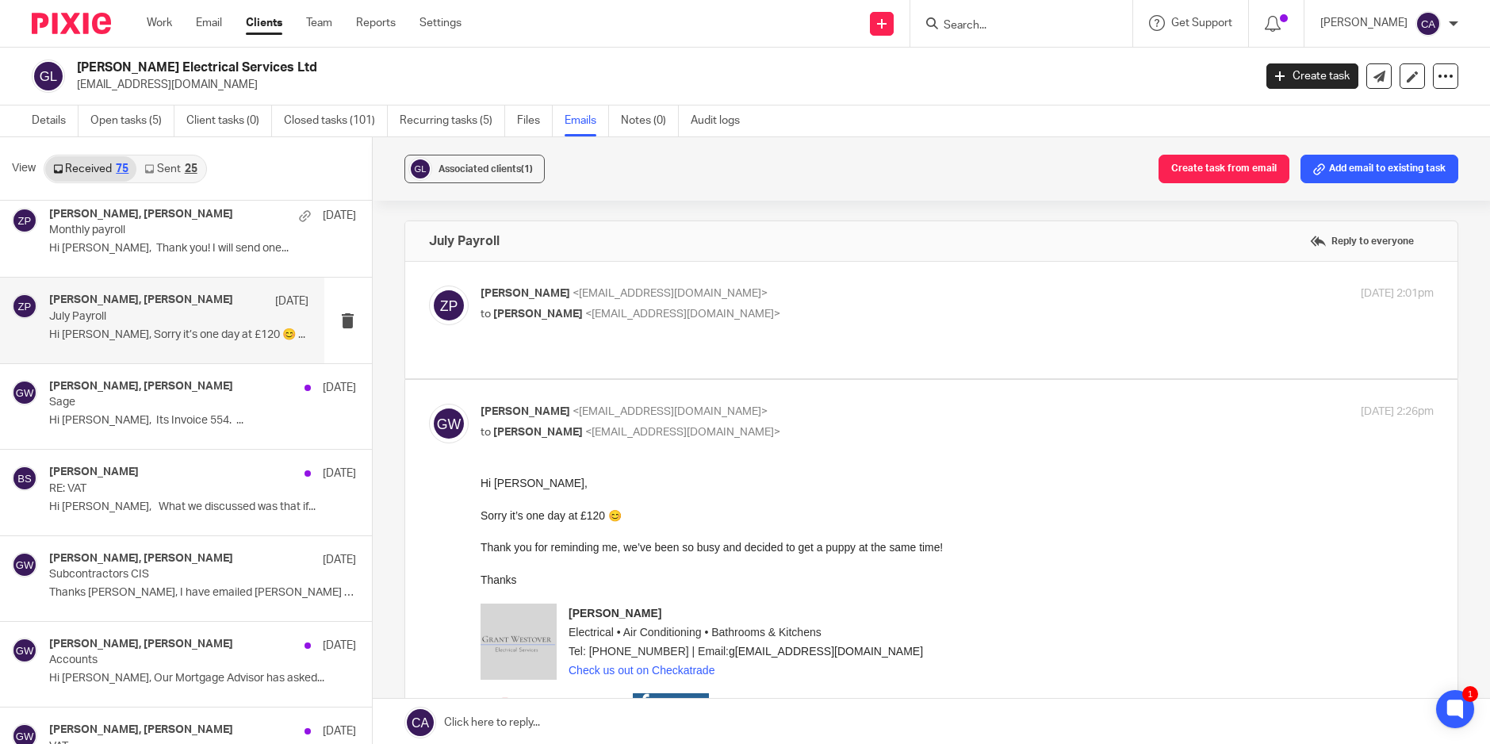
scroll to position [0, 0]
click at [852, 346] on label at bounding box center [931, 320] width 1052 height 117
click at [429, 285] on input "checkbox" at bounding box center [428, 285] width 1 height 1
checkbox input "true"
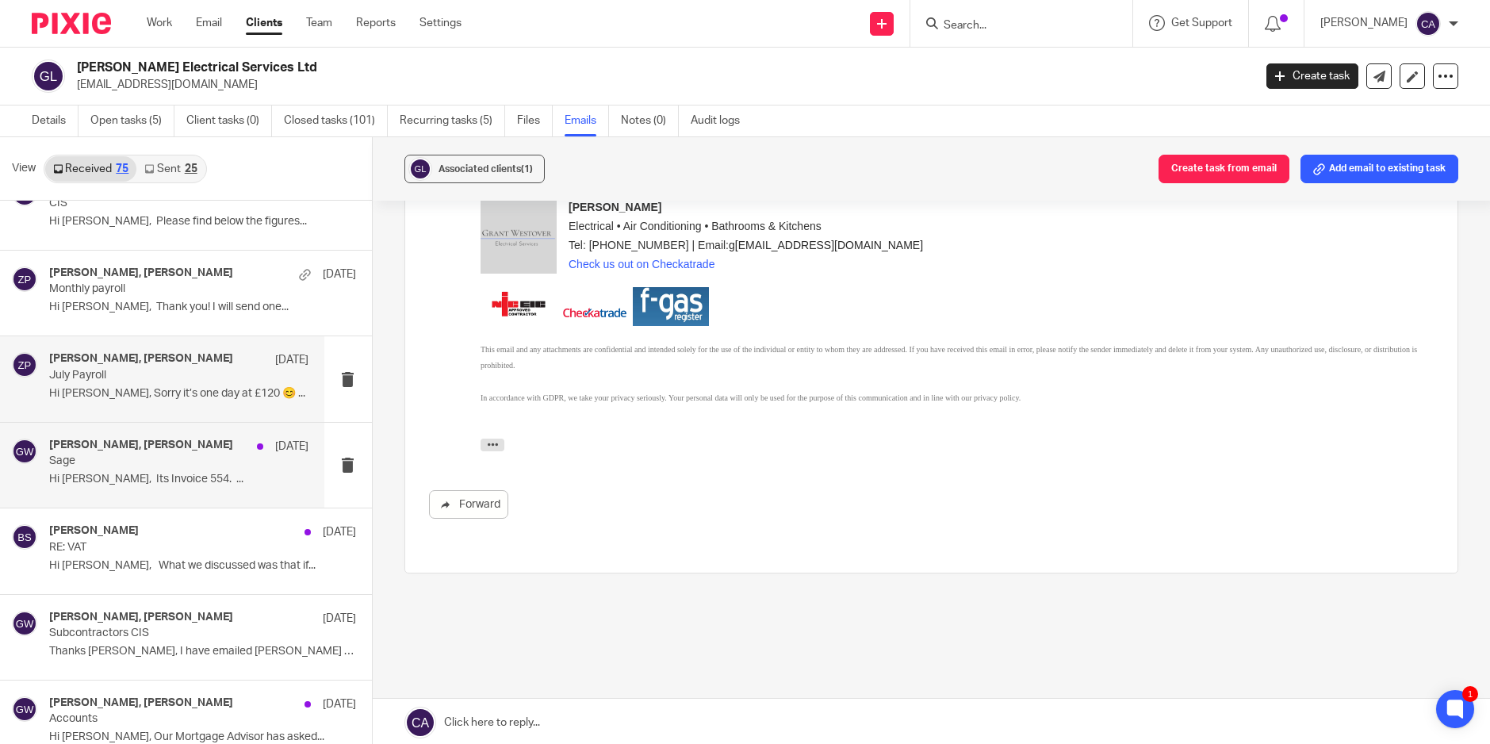
scroll to position [160, 0]
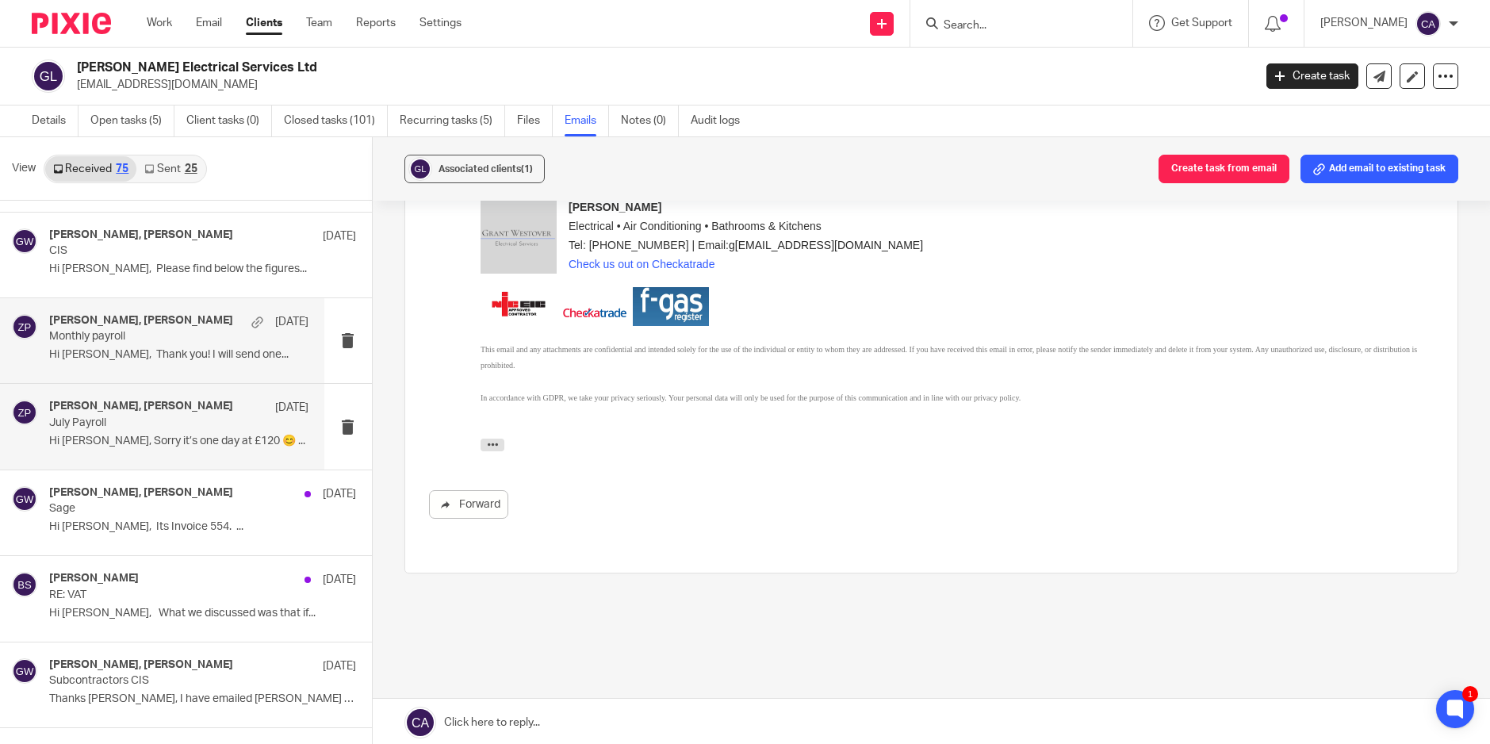
click at [148, 376] on div "Zoe Payne, grant westover 31 Jul Monthly payroll Hi Zoe, Thank you! I will send…" at bounding box center [162, 340] width 324 height 85
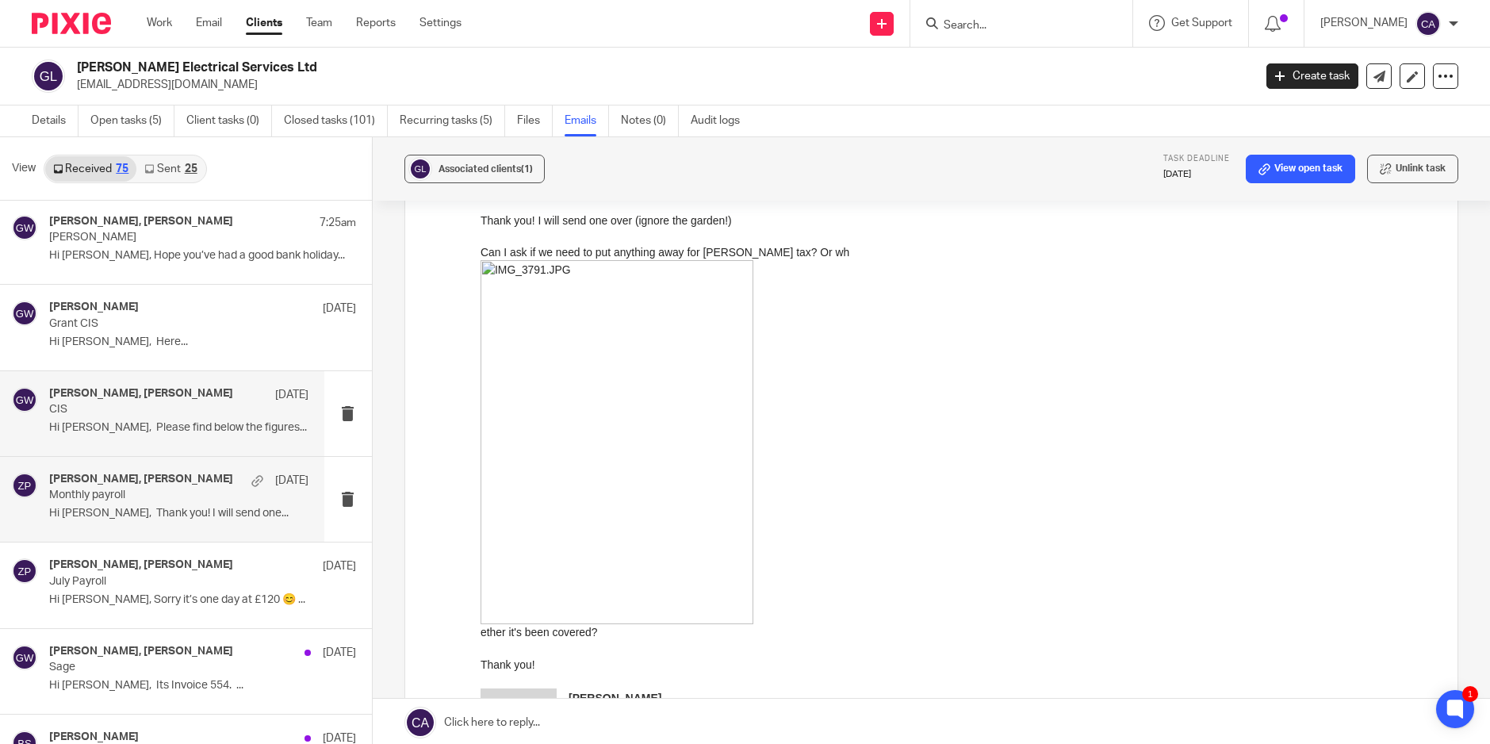
scroll to position [0, 0]
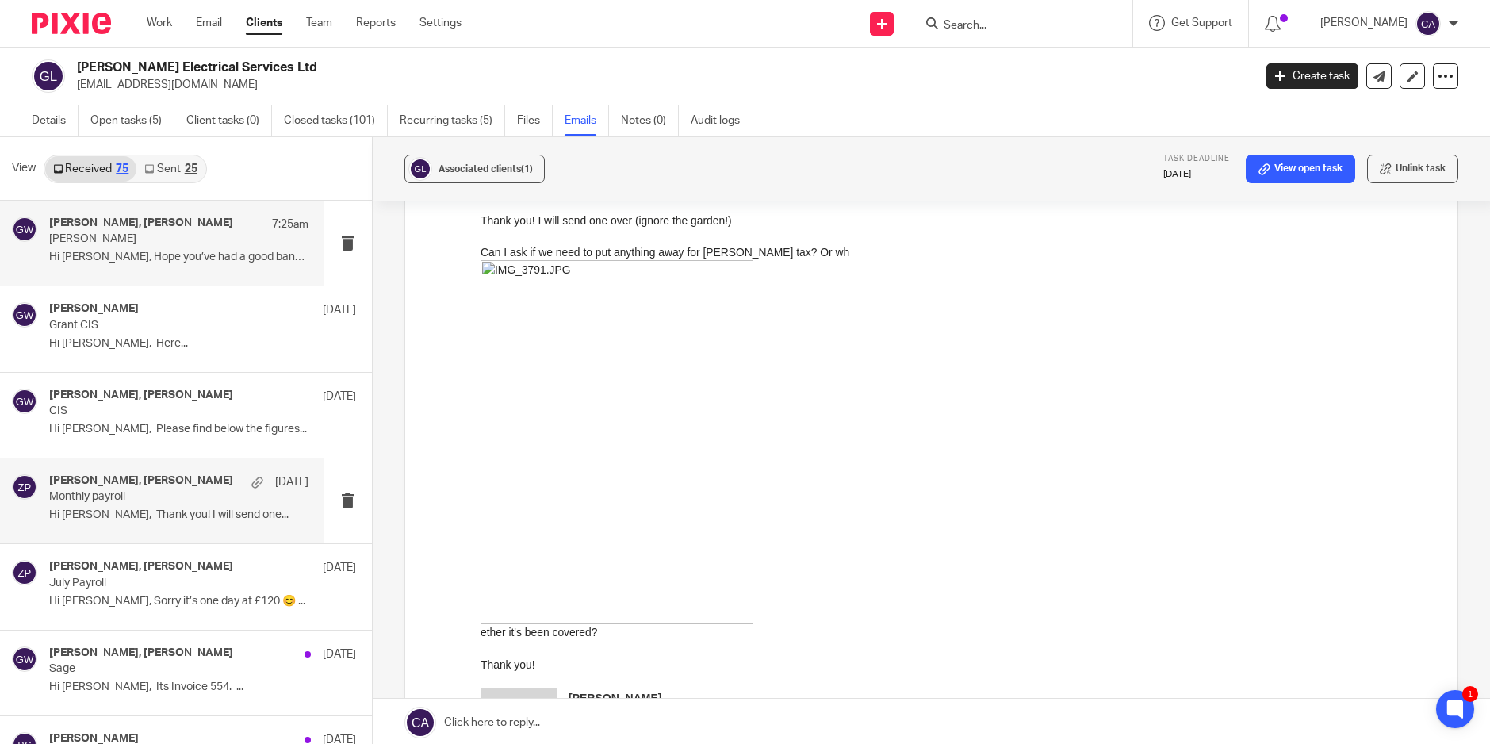
click at [220, 266] on div "Zoe Payne, grant westover 7:25am Zack wages Hi Zoe, Hope you’ve had a good bank…" at bounding box center [178, 242] width 259 height 53
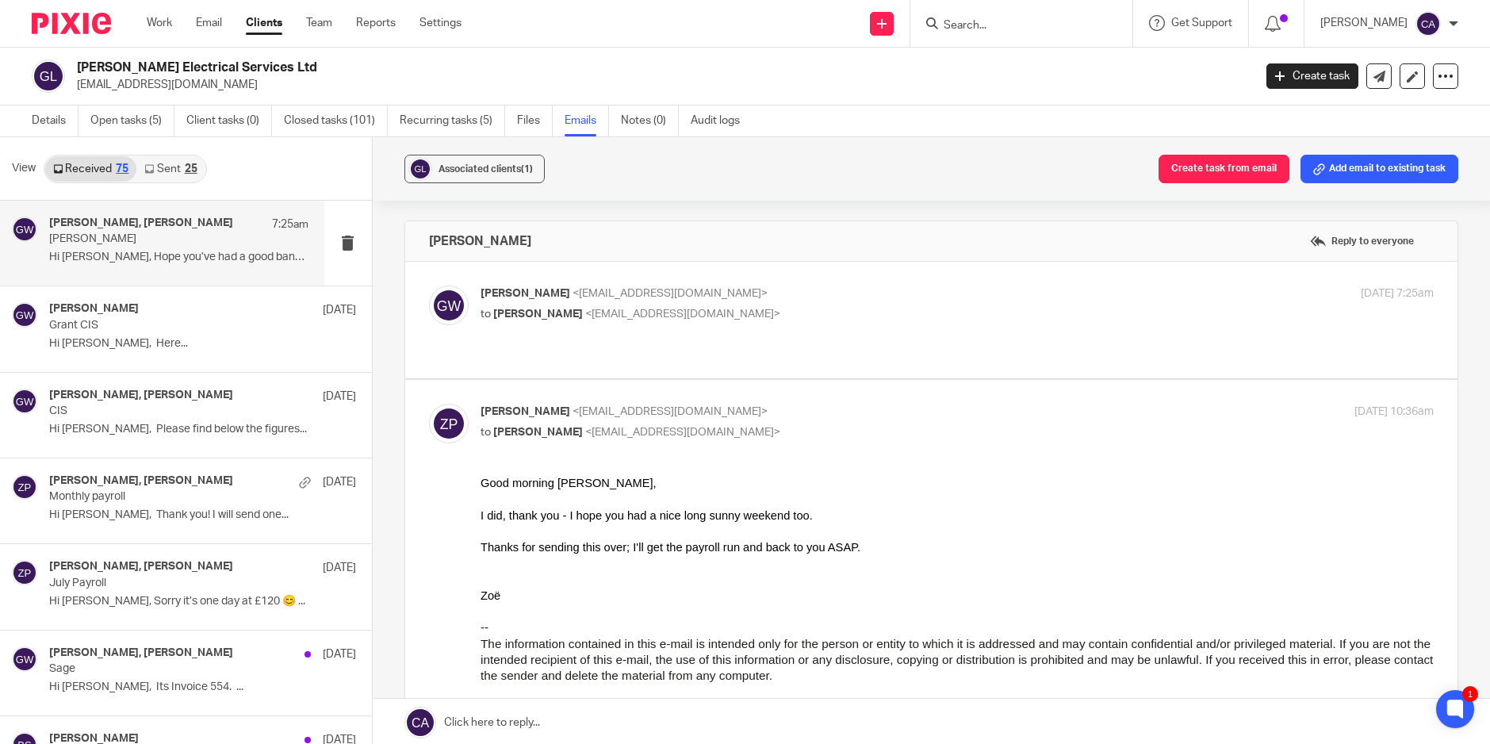
click at [821, 344] on label at bounding box center [931, 320] width 1052 height 117
click at [429, 285] on input "checkbox" at bounding box center [428, 285] width 1 height 1
checkbox input "true"
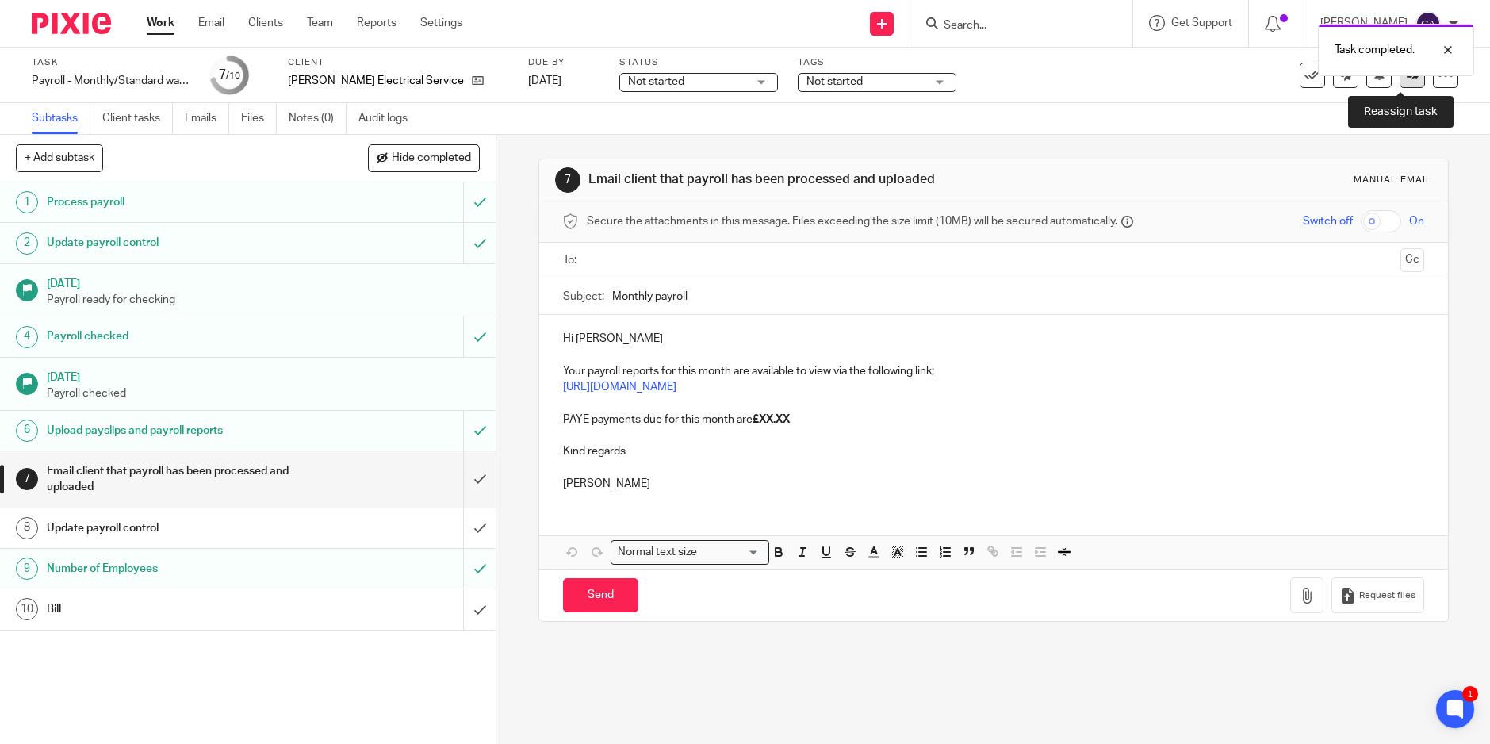
click at [1406, 80] on icon at bounding box center [1412, 75] width 12 height 12
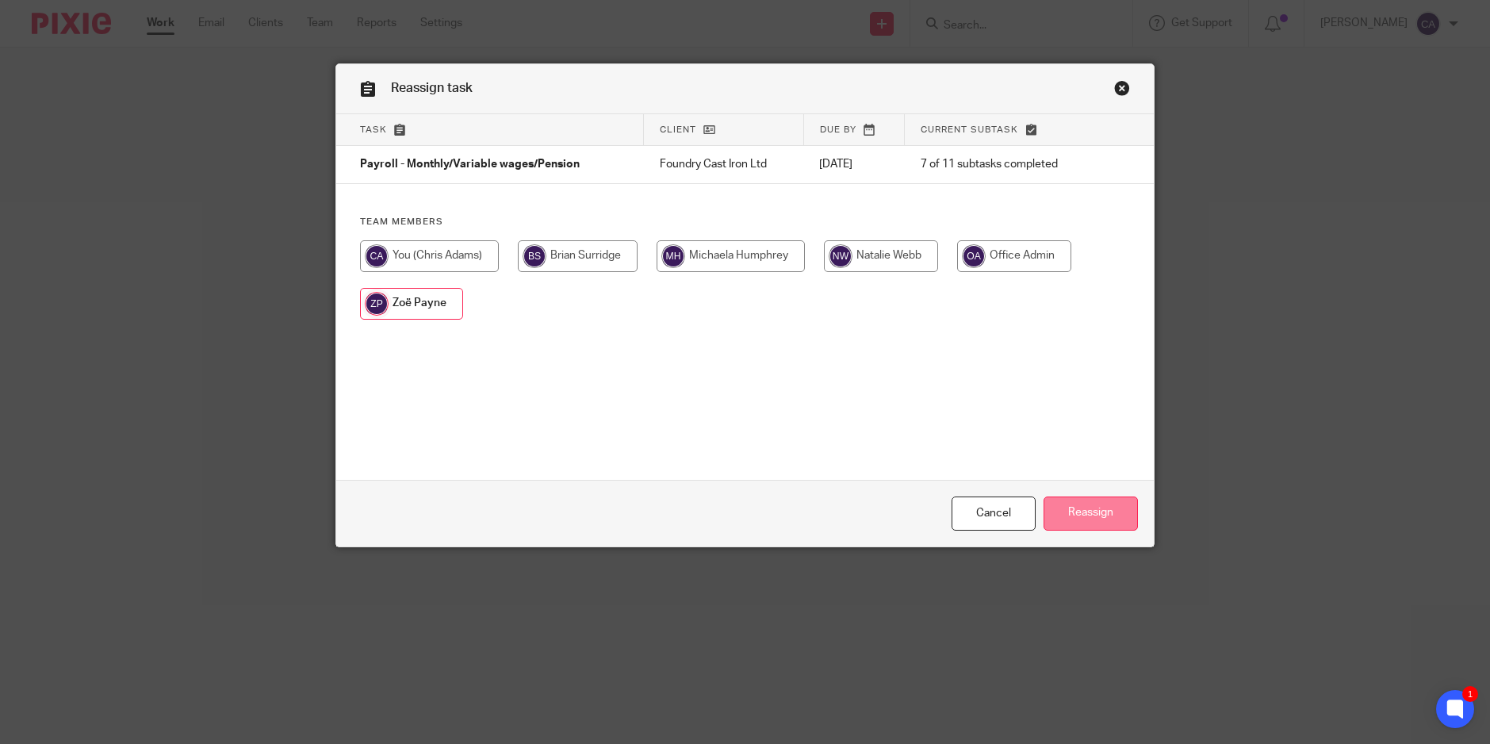
click at [1103, 523] on input "Reassign" at bounding box center [1090, 513] width 94 height 34
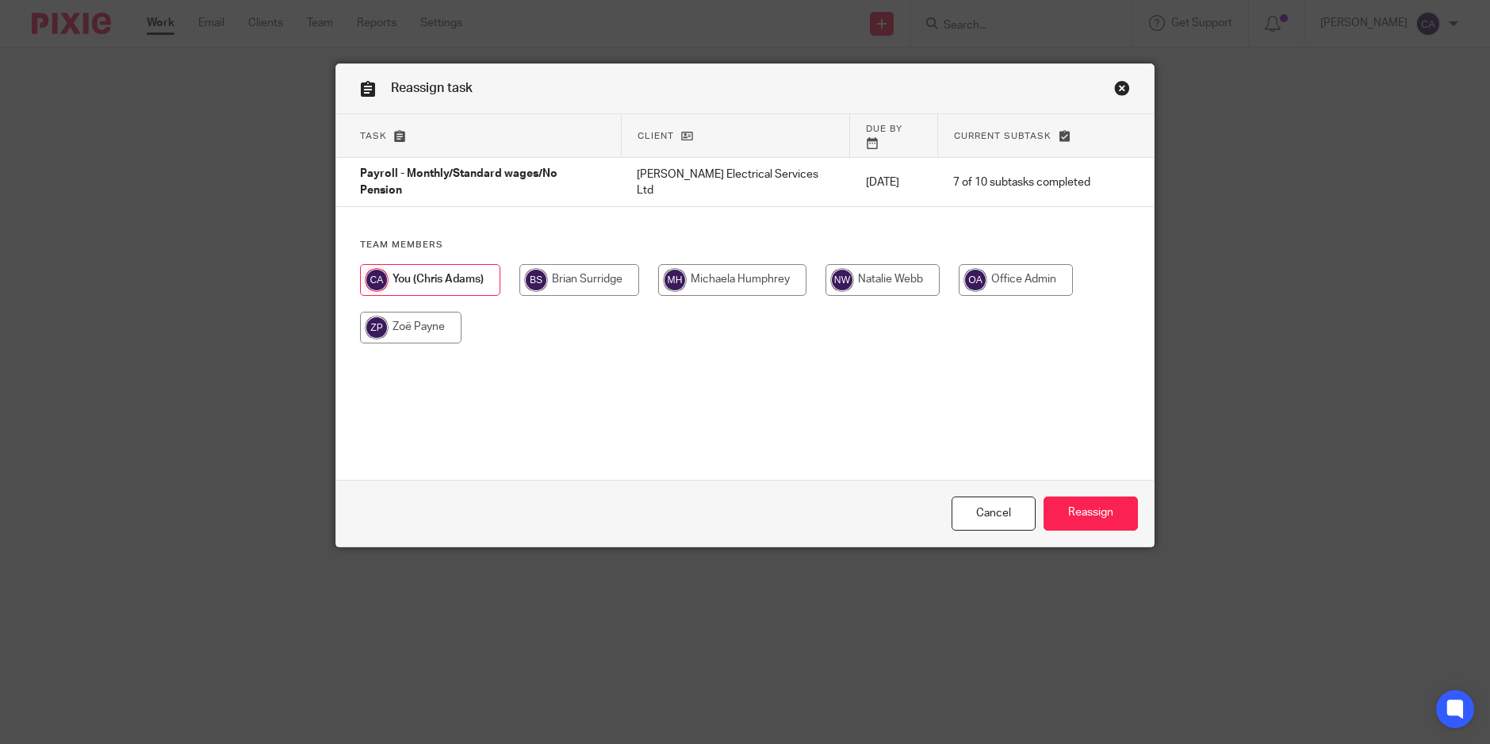
click at [399, 327] on input "radio" at bounding box center [410, 328] width 101 height 32
radio input "true"
click at [1098, 515] on input "Reassign" at bounding box center [1090, 513] width 94 height 34
